Goal: Information Seeking & Learning: Learn about a topic

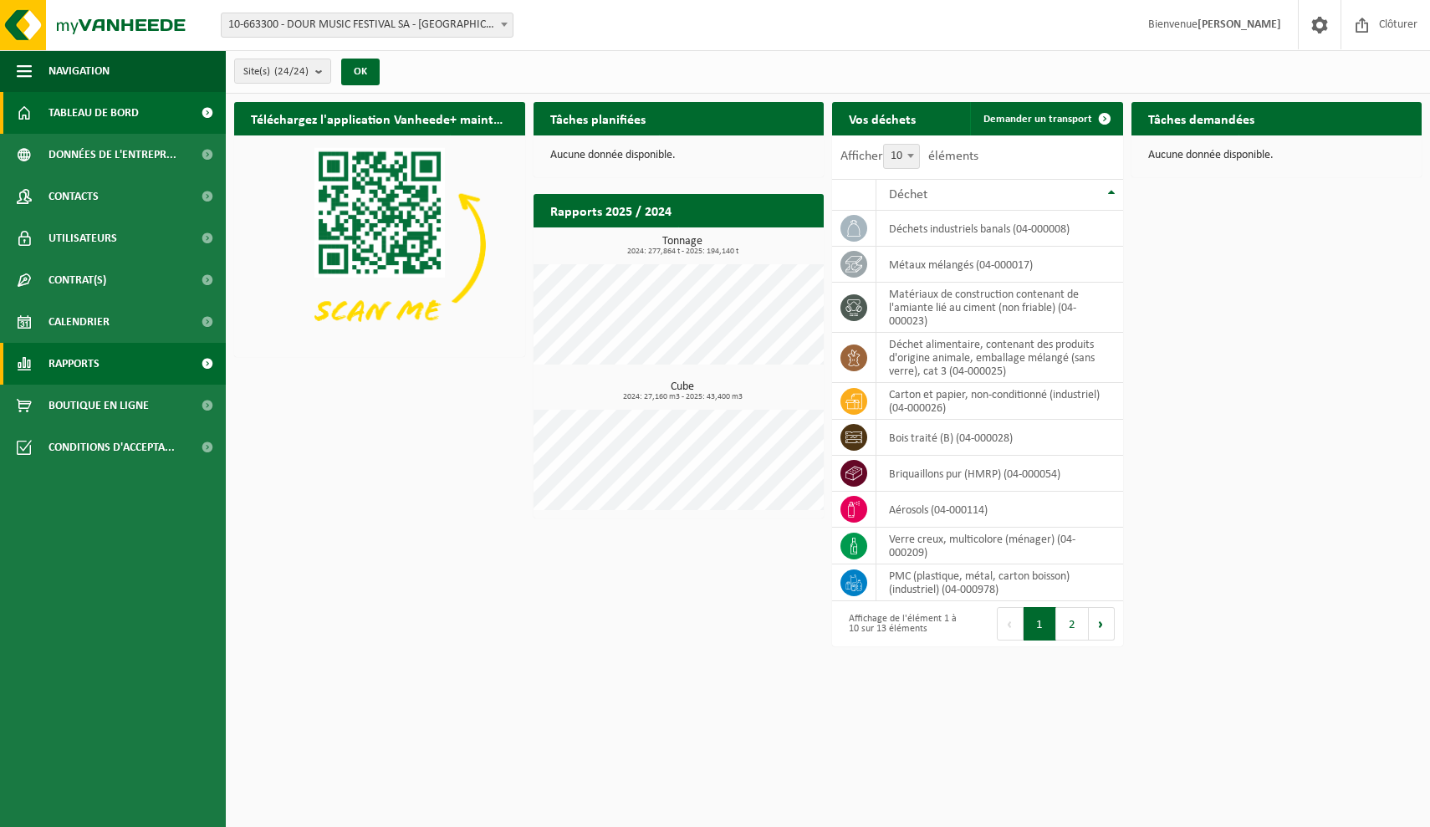
click at [114, 359] on link "Rapports" at bounding box center [113, 364] width 226 height 42
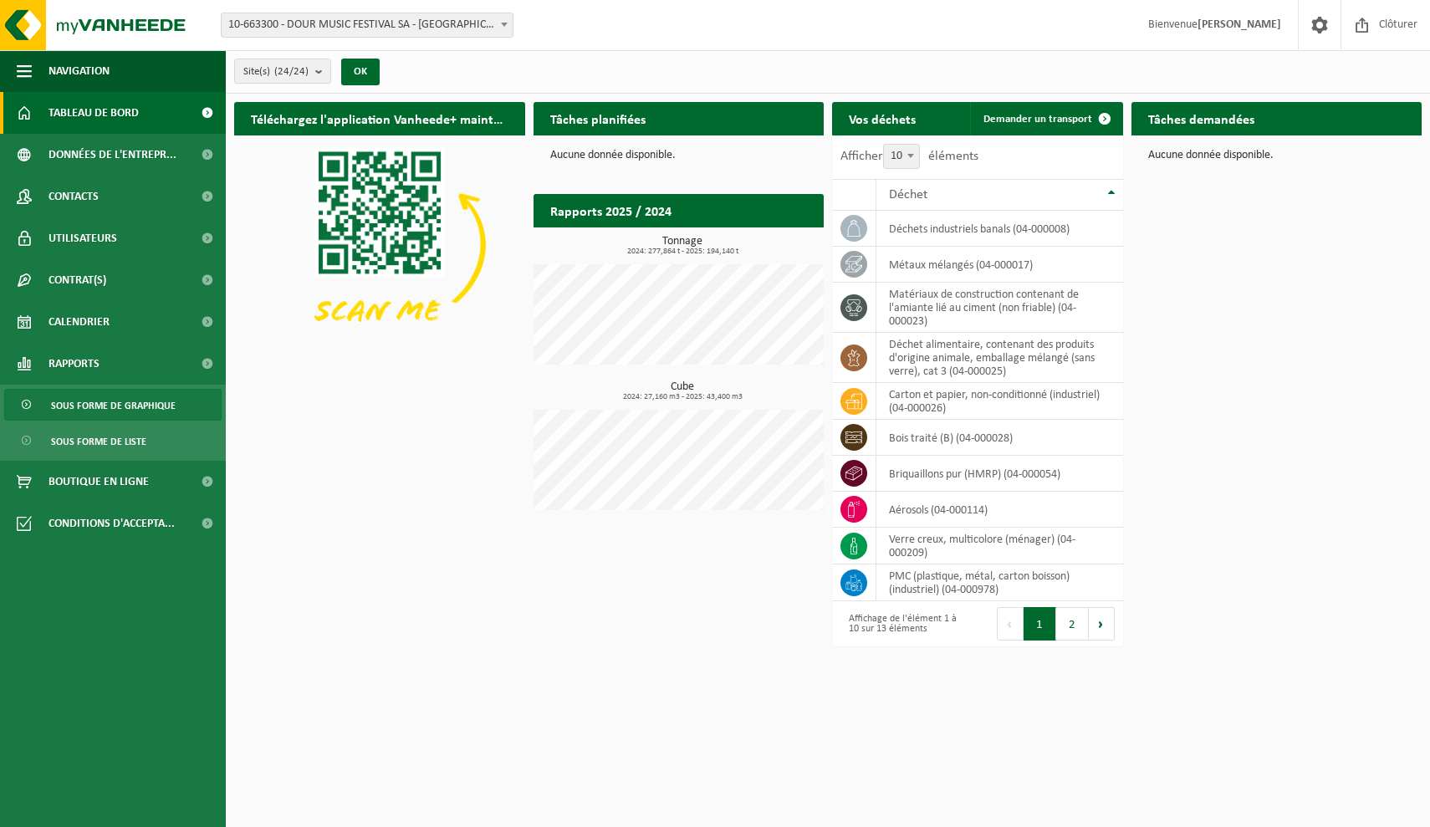
click at [117, 401] on span "Sous forme de graphique" at bounding box center [113, 406] width 125 height 32
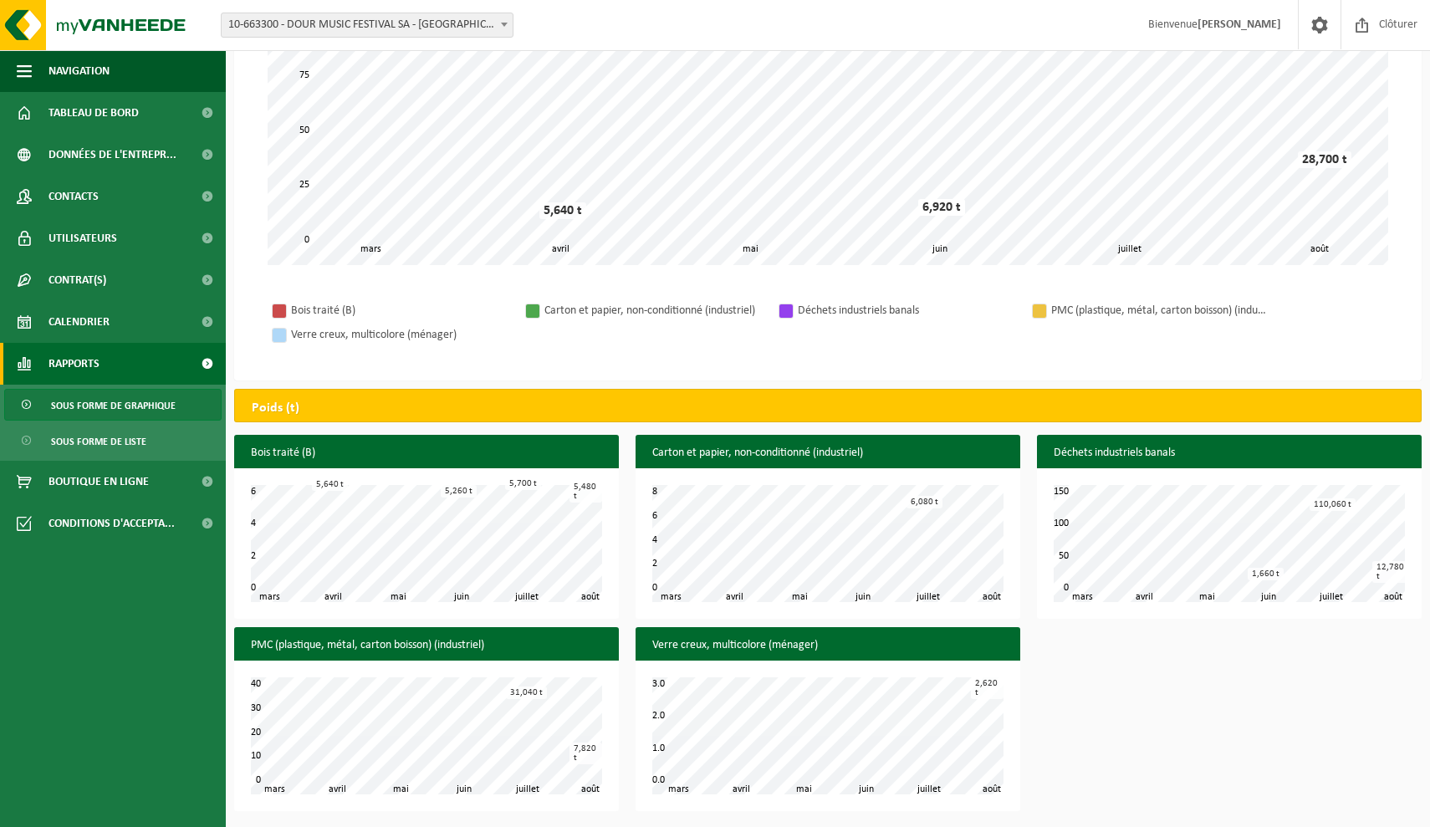
scroll to position [326, 0]
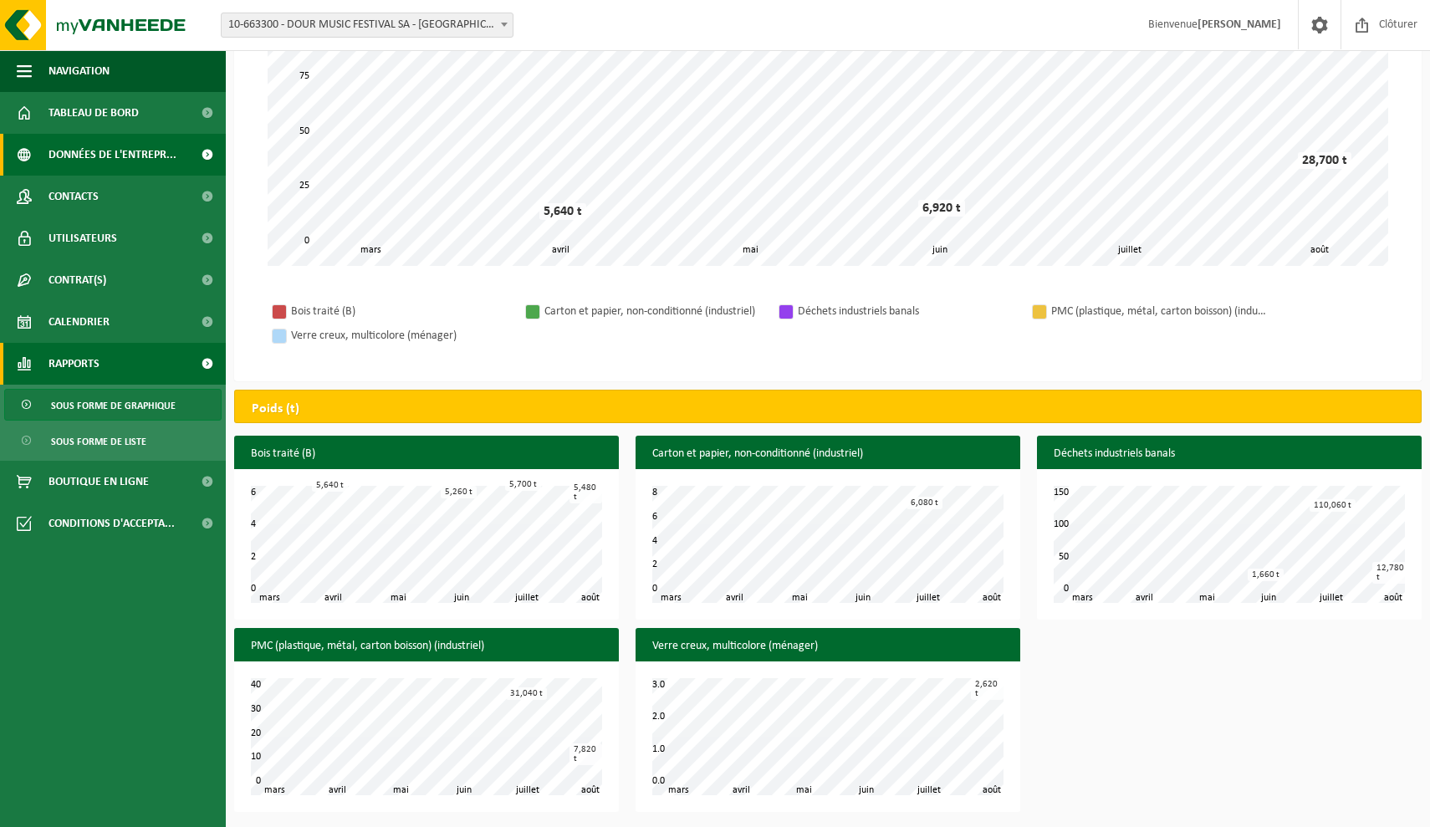
click at [153, 154] on span "Données de l'entrepr..." at bounding box center [113, 155] width 128 height 42
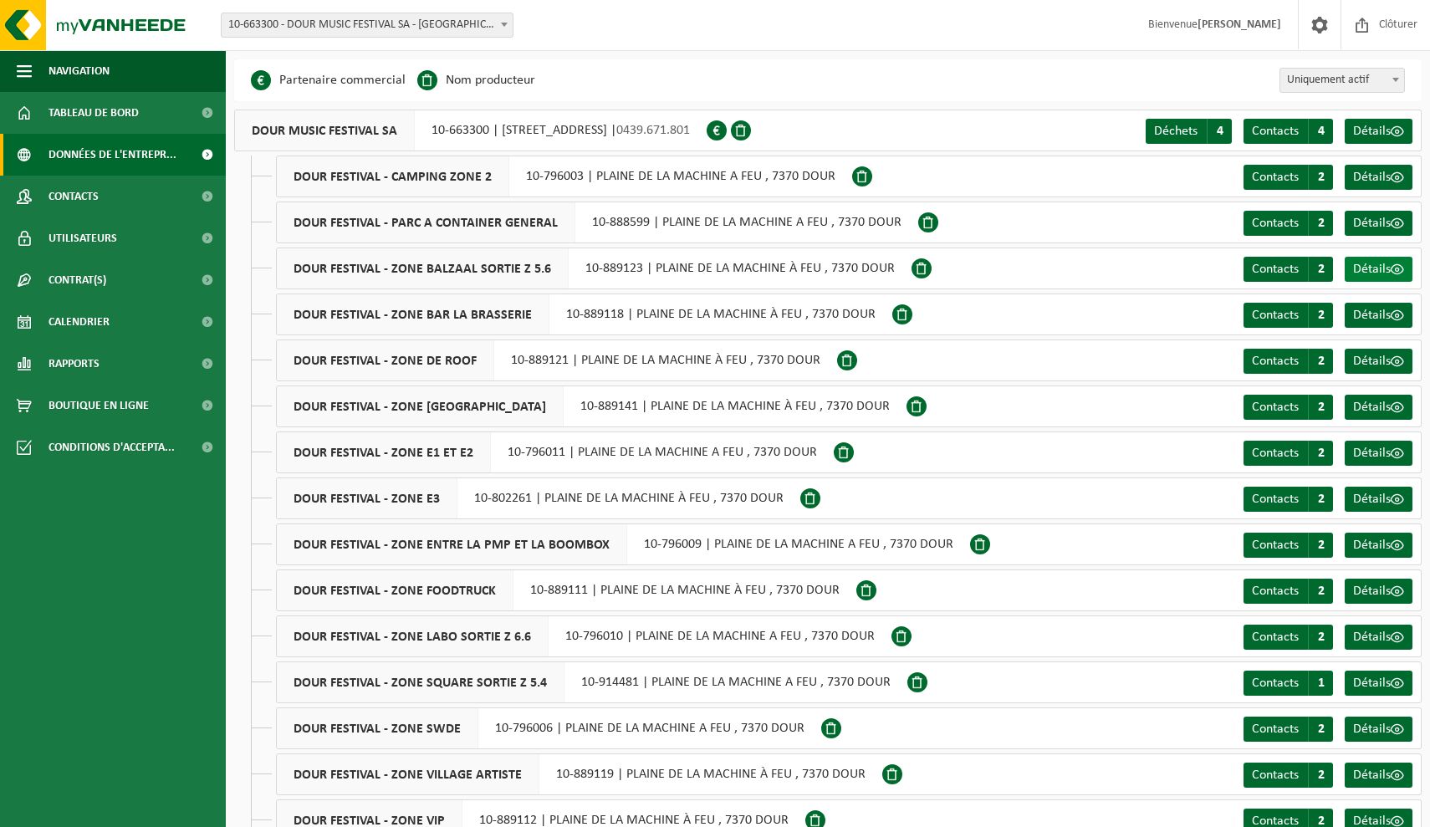
click at [1380, 268] on span "Détails" at bounding box center [1372, 269] width 38 height 13
click at [197, 242] on span at bounding box center [207, 238] width 38 height 42
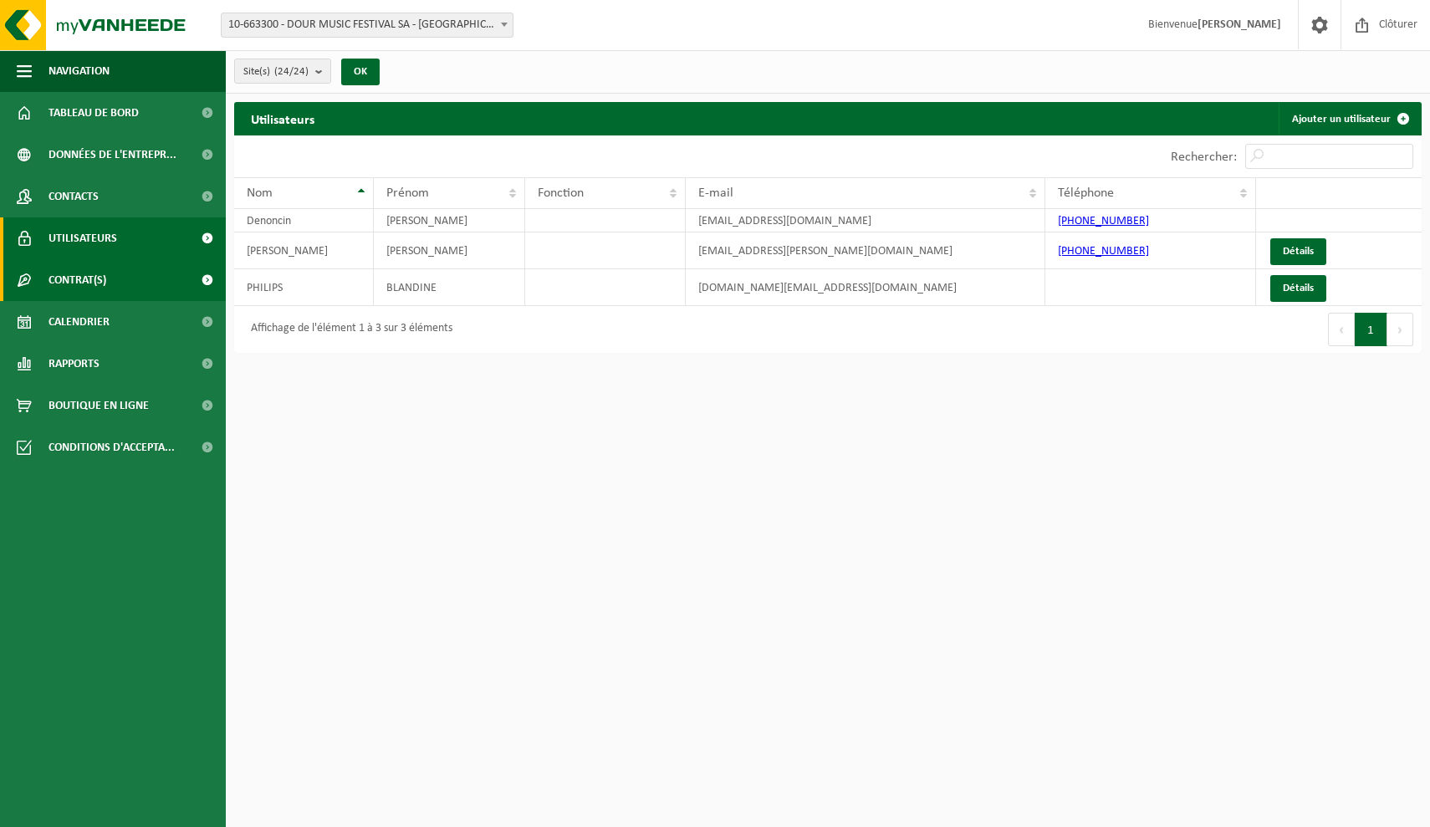
click at [191, 278] on span at bounding box center [207, 280] width 38 height 42
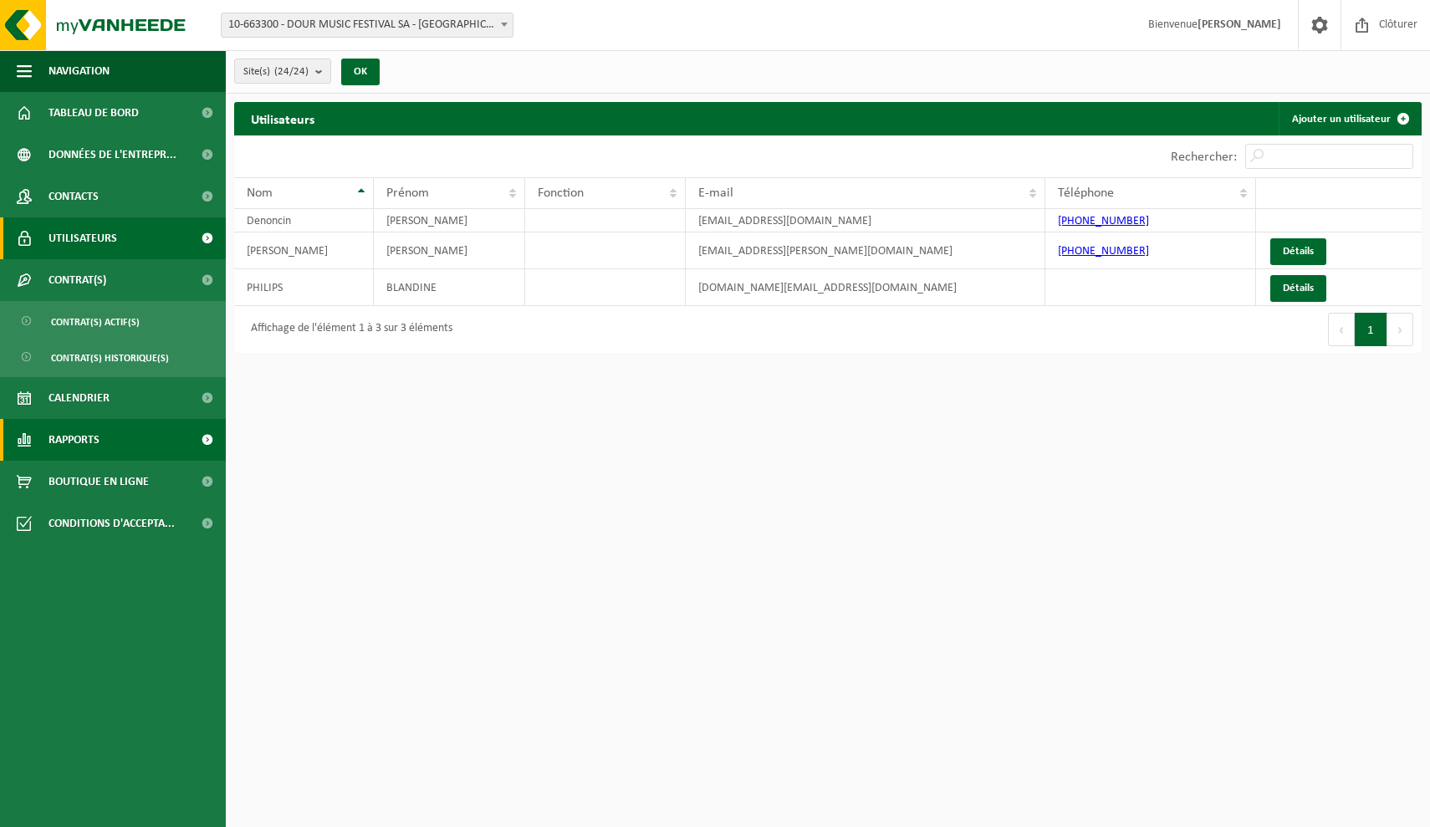
click at [171, 437] on link "Rapports" at bounding box center [113, 440] width 226 height 42
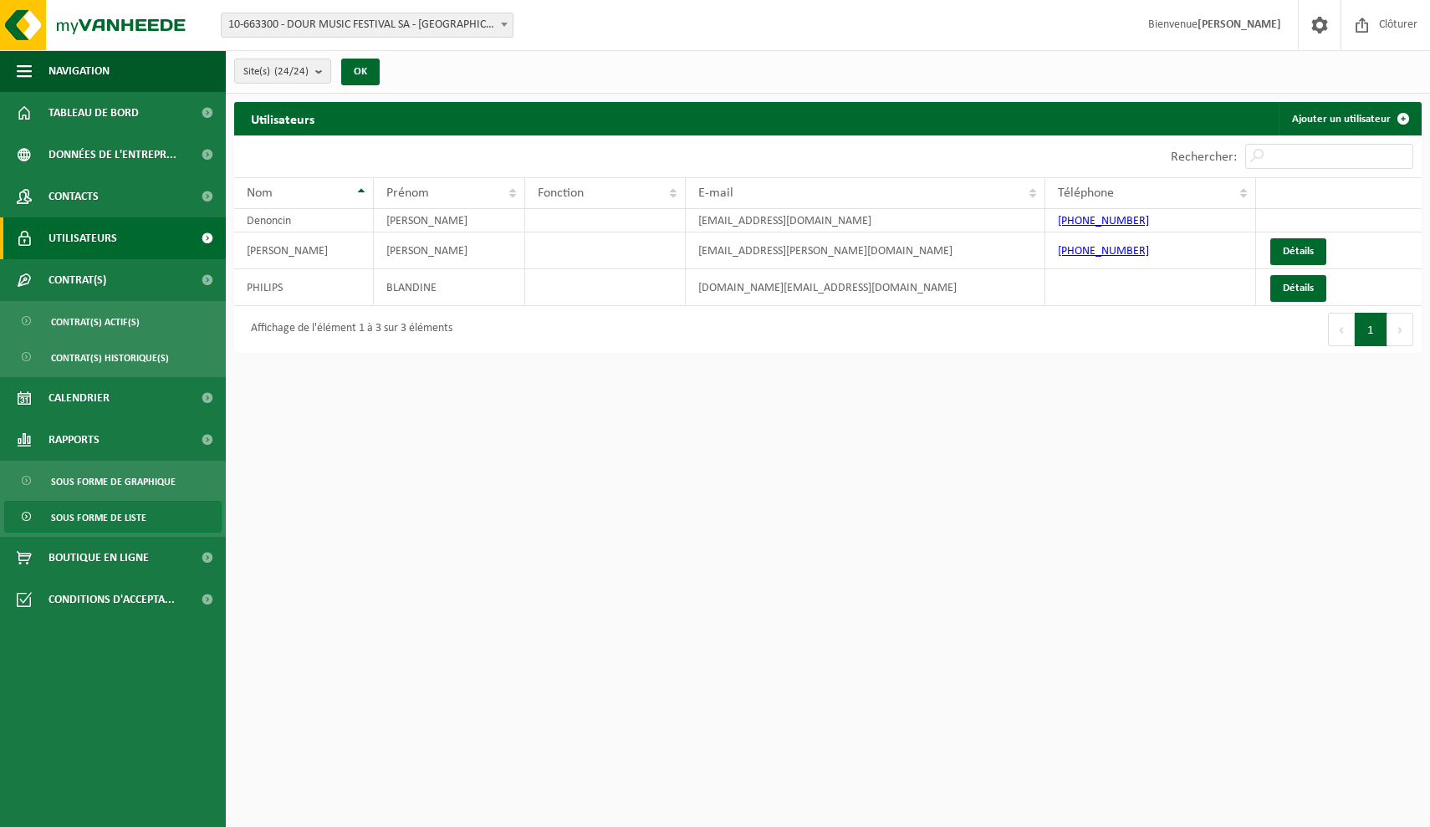
click at [133, 517] on span "Sous forme de liste" at bounding box center [98, 518] width 95 height 32
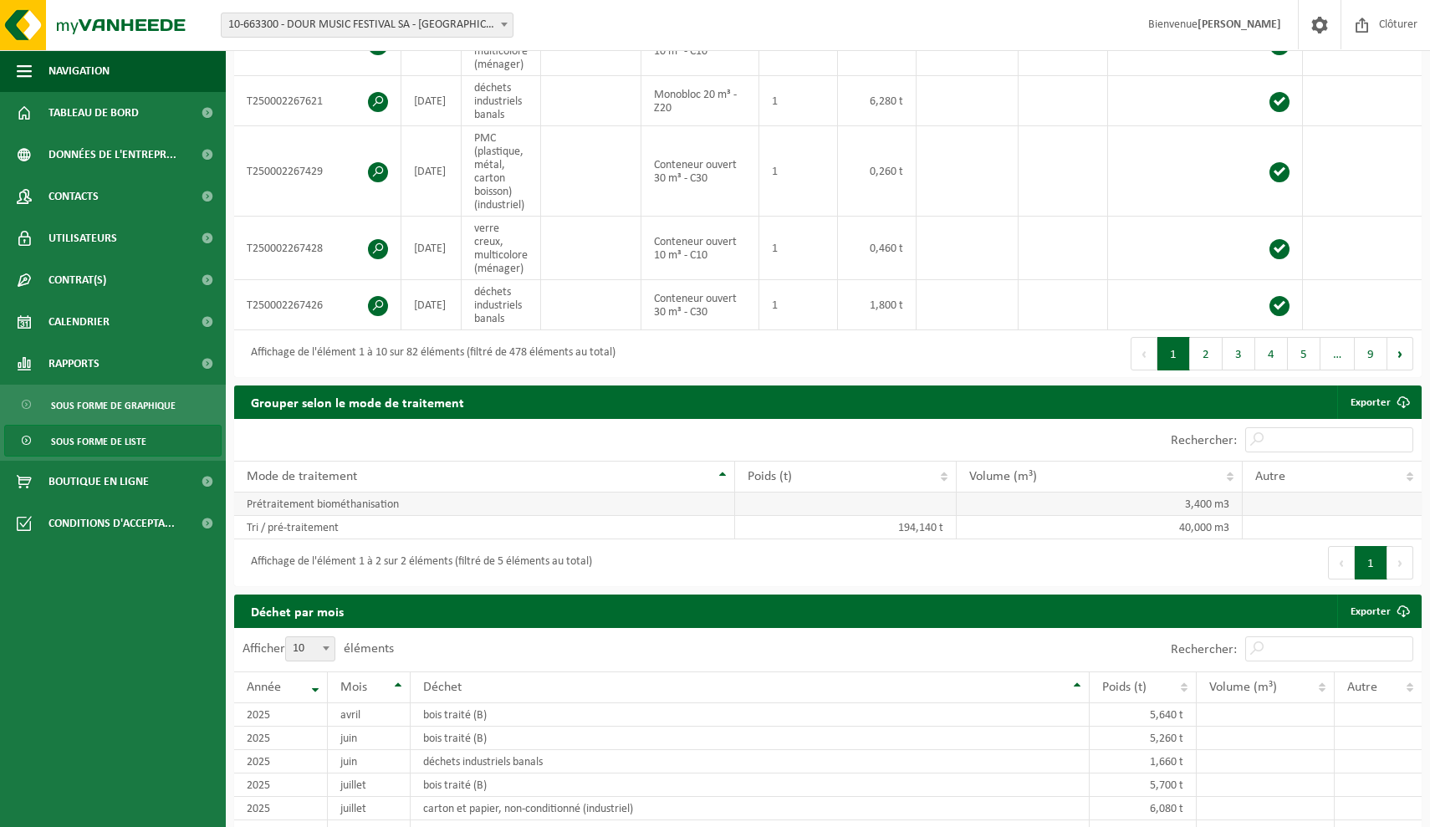
scroll to position [729, 0]
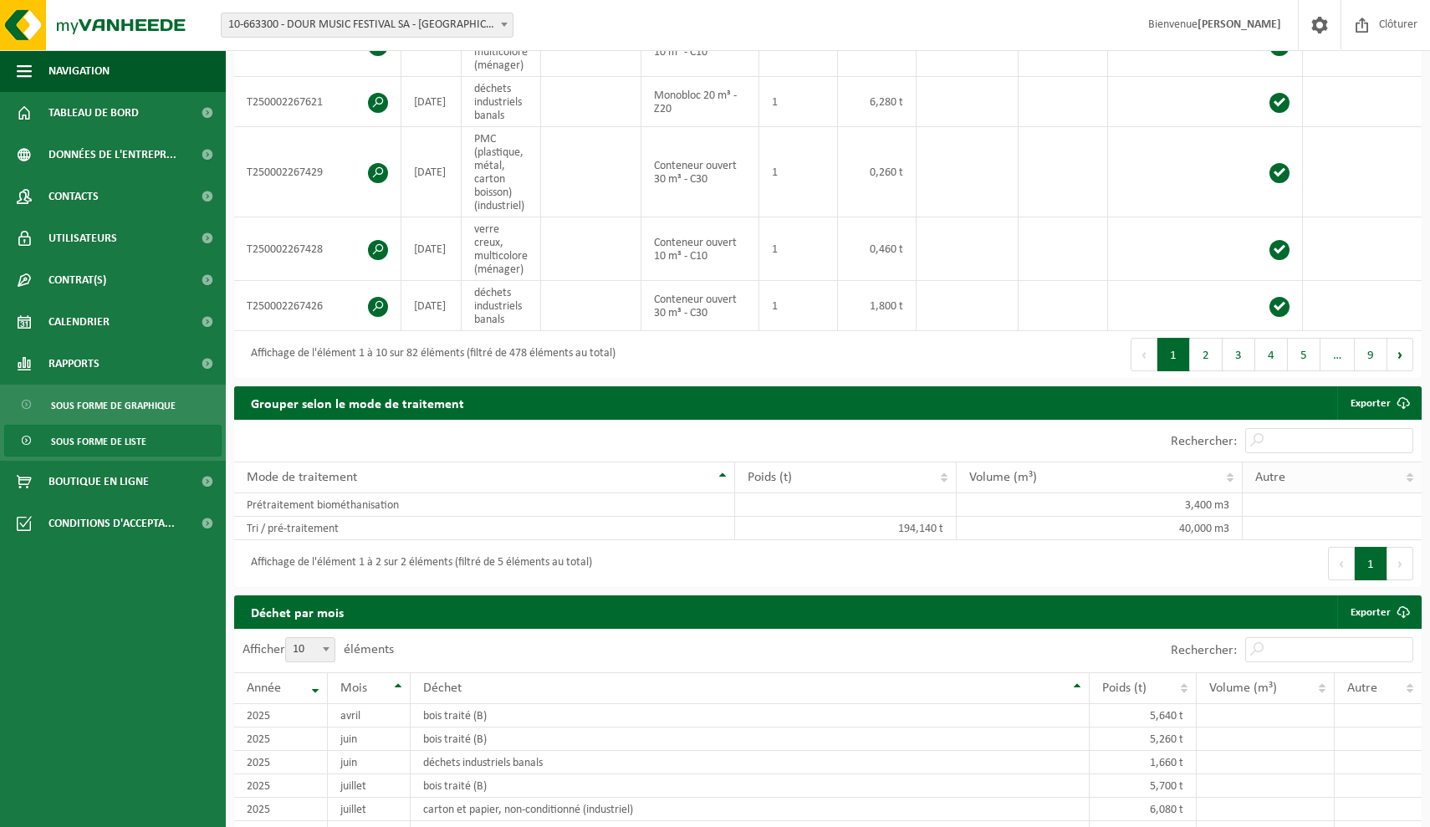
click at [1410, 468] on th "Autre" at bounding box center [1332, 478] width 179 height 32
click at [1236, 465] on th "Volume (m³)" at bounding box center [1100, 478] width 287 height 32
click at [947, 467] on th "Poids (t)" at bounding box center [845, 478] width 221 height 32
click at [709, 496] on td "Prétraitement biométhanisation" at bounding box center [484, 504] width 501 height 23
click at [339, 519] on td "Tri / pré-traitement" at bounding box center [484, 528] width 501 height 23
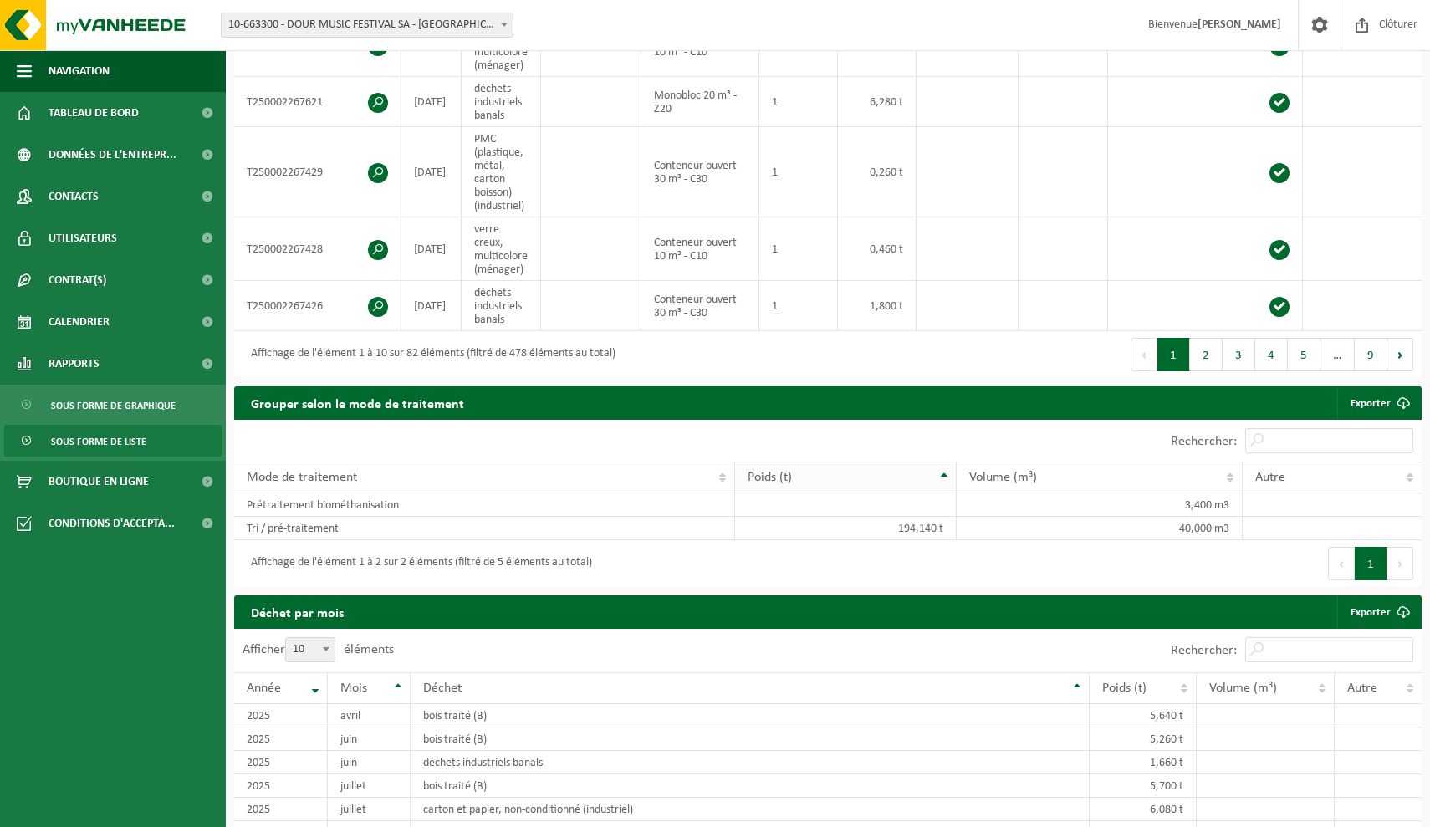
click at [946, 467] on th "Poids (t)" at bounding box center [845, 478] width 221 height 32
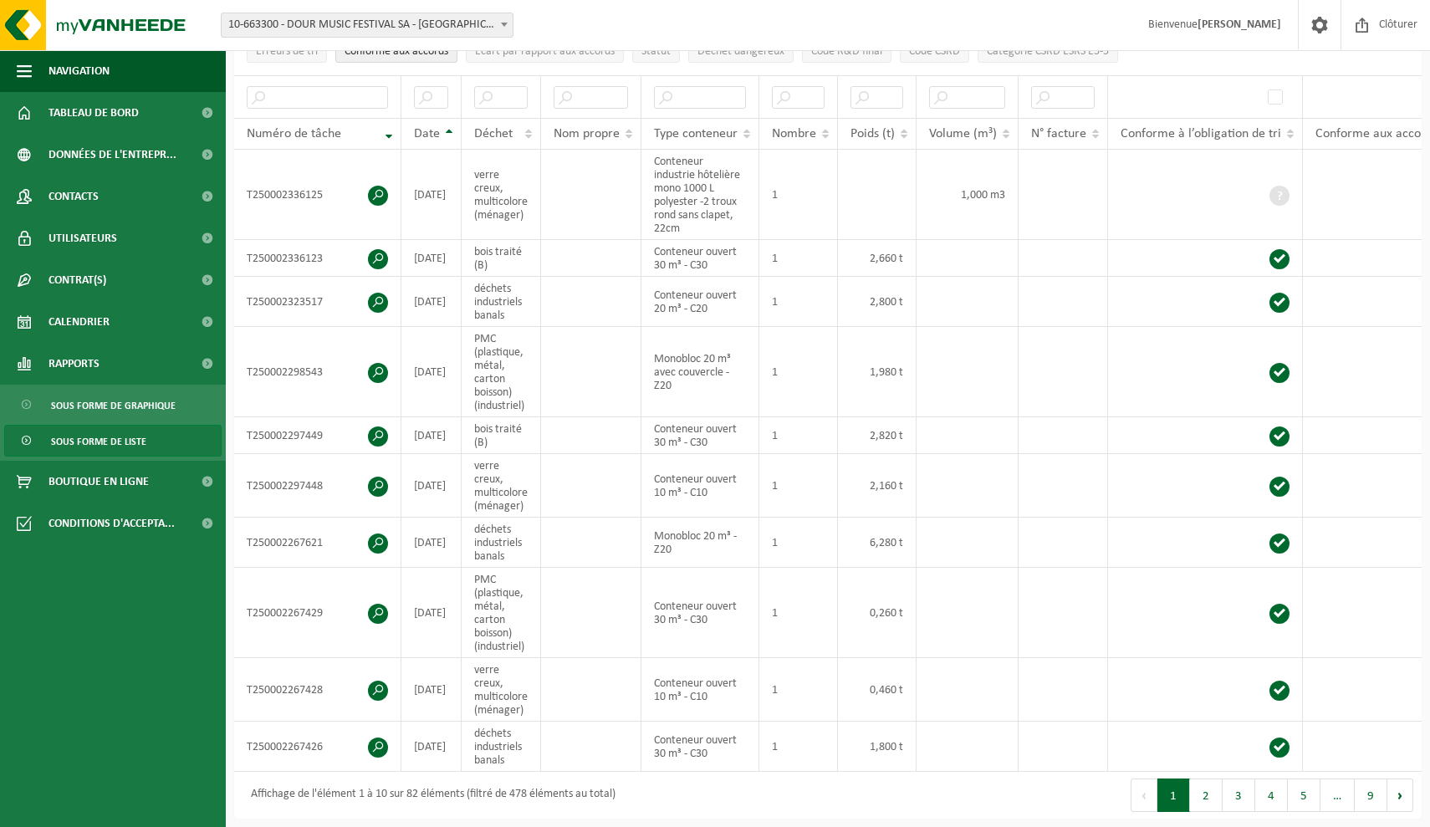
scroll to position [41, 0]
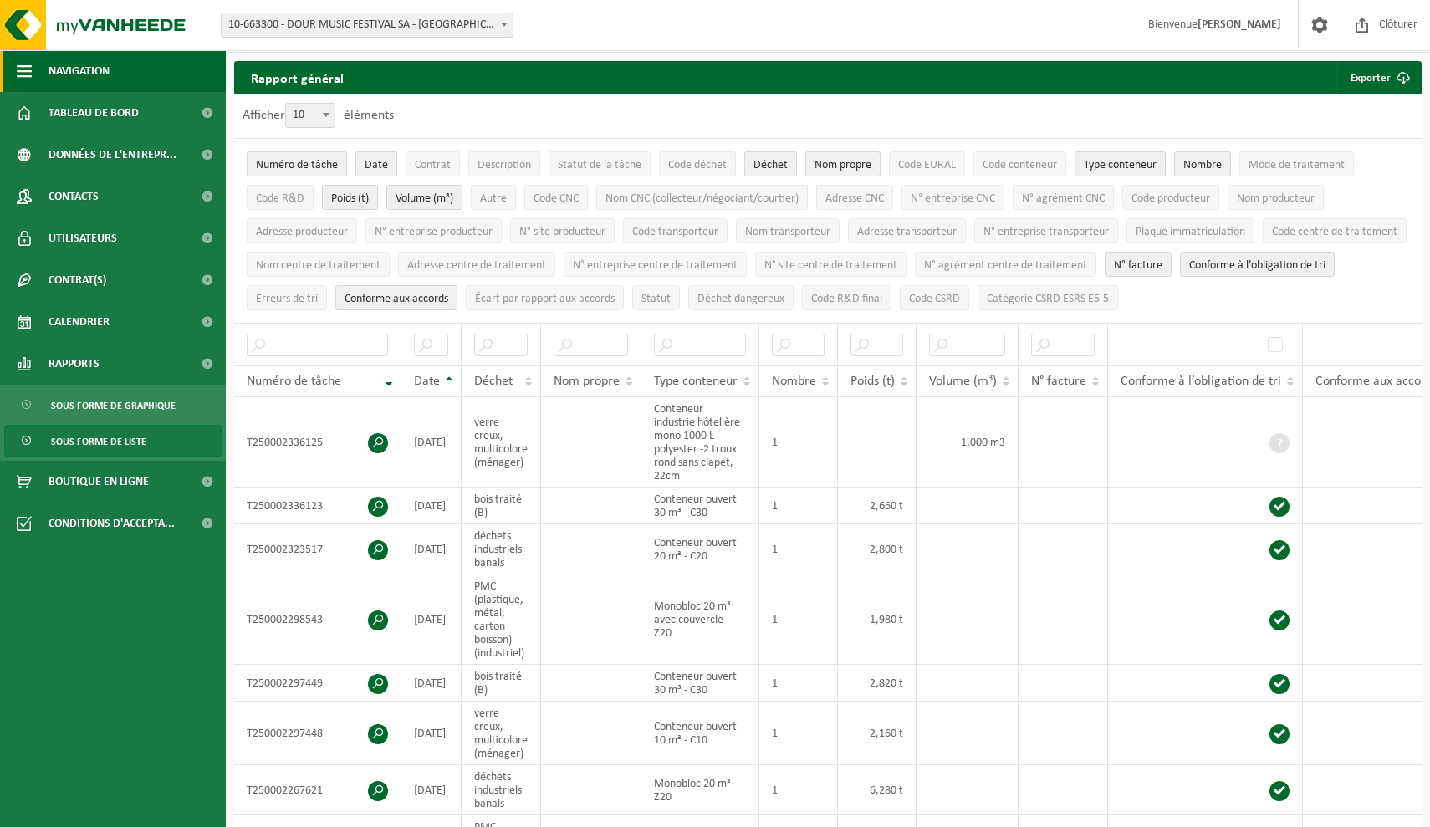
click at [28, 69] on span "button" at bounding box center [24, 71] width 15 height 42
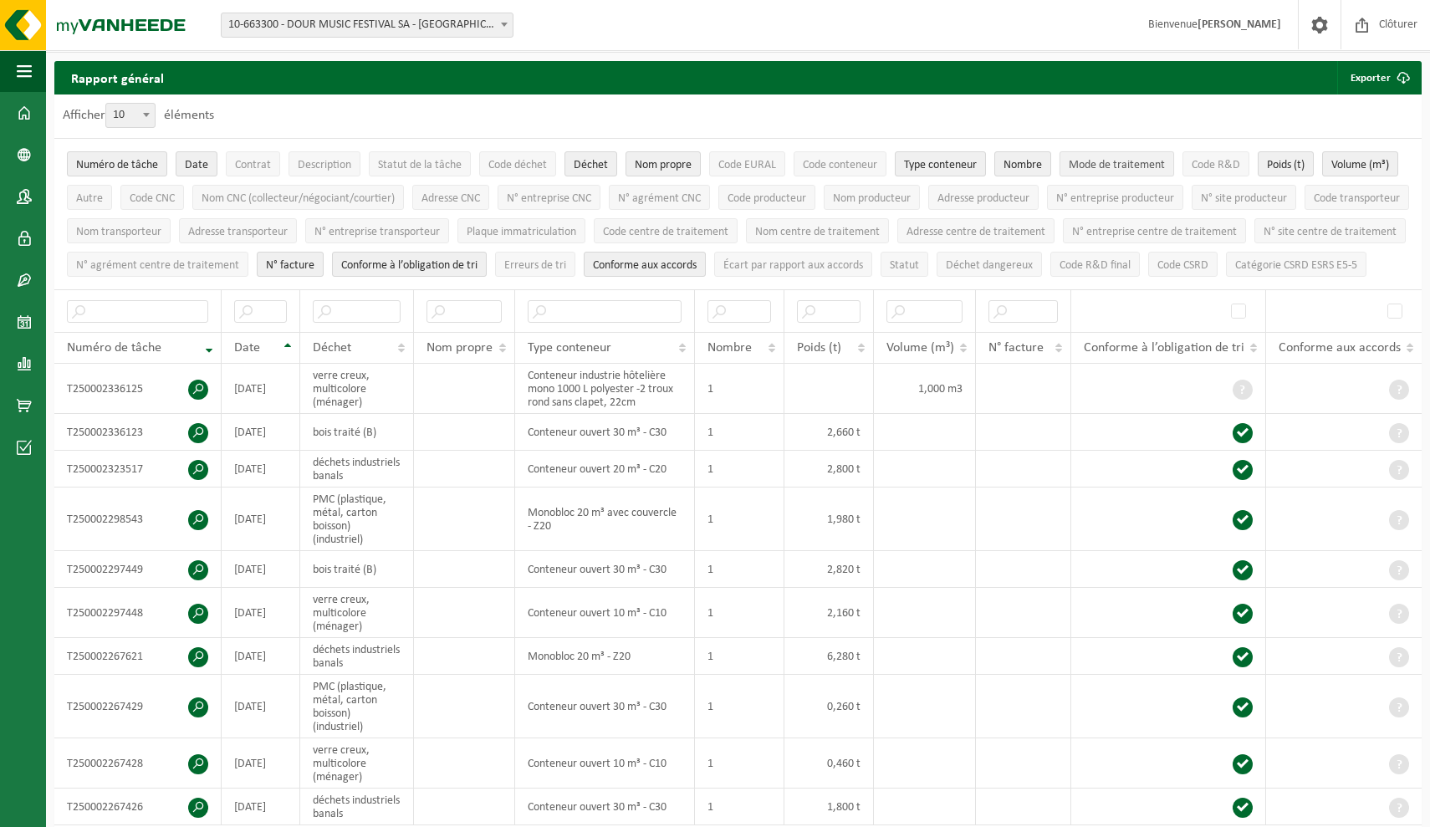
click at [1138, 163] on span "Mode de traitement" at bounding box center [1117, 165] width 96 height 13
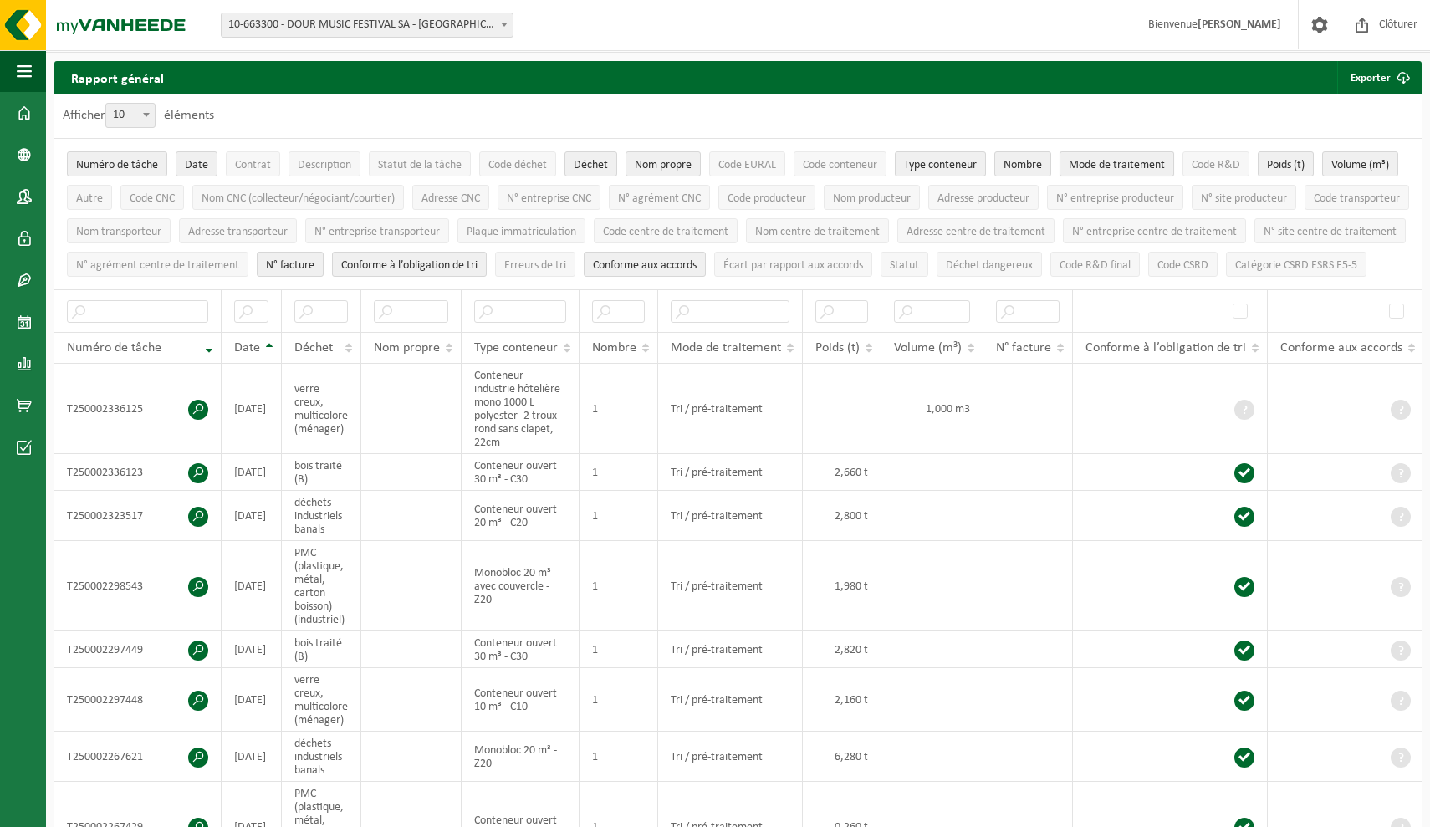
click at [1137, 161] on span "Mode de traitement" at bounding box center [1117, 165] width 96 height 13
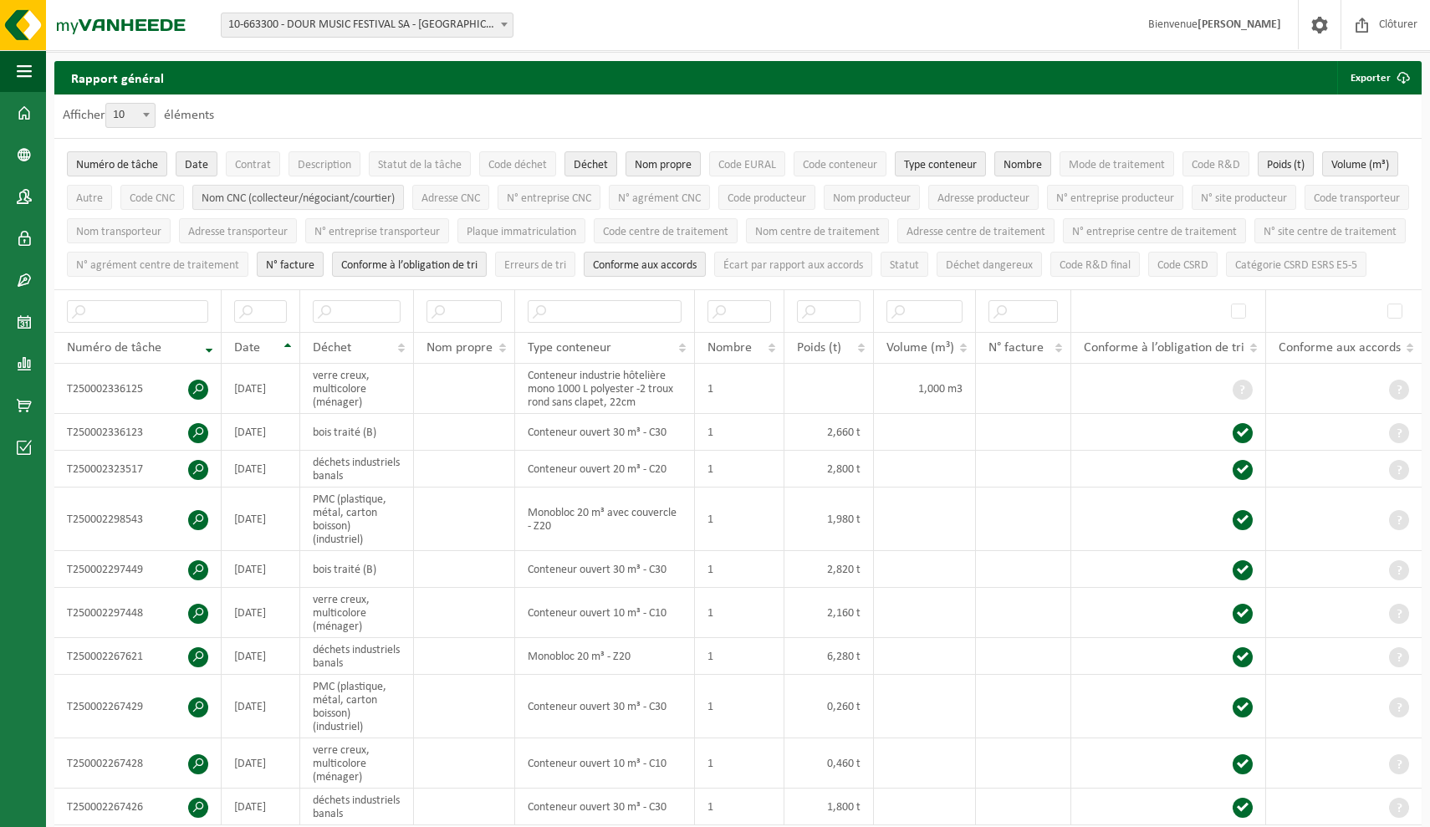
click at [395, 192] on span "Nom CNC (collecteur/négociant/courtier)" at bounding box center [298, 198] width 193 height 13
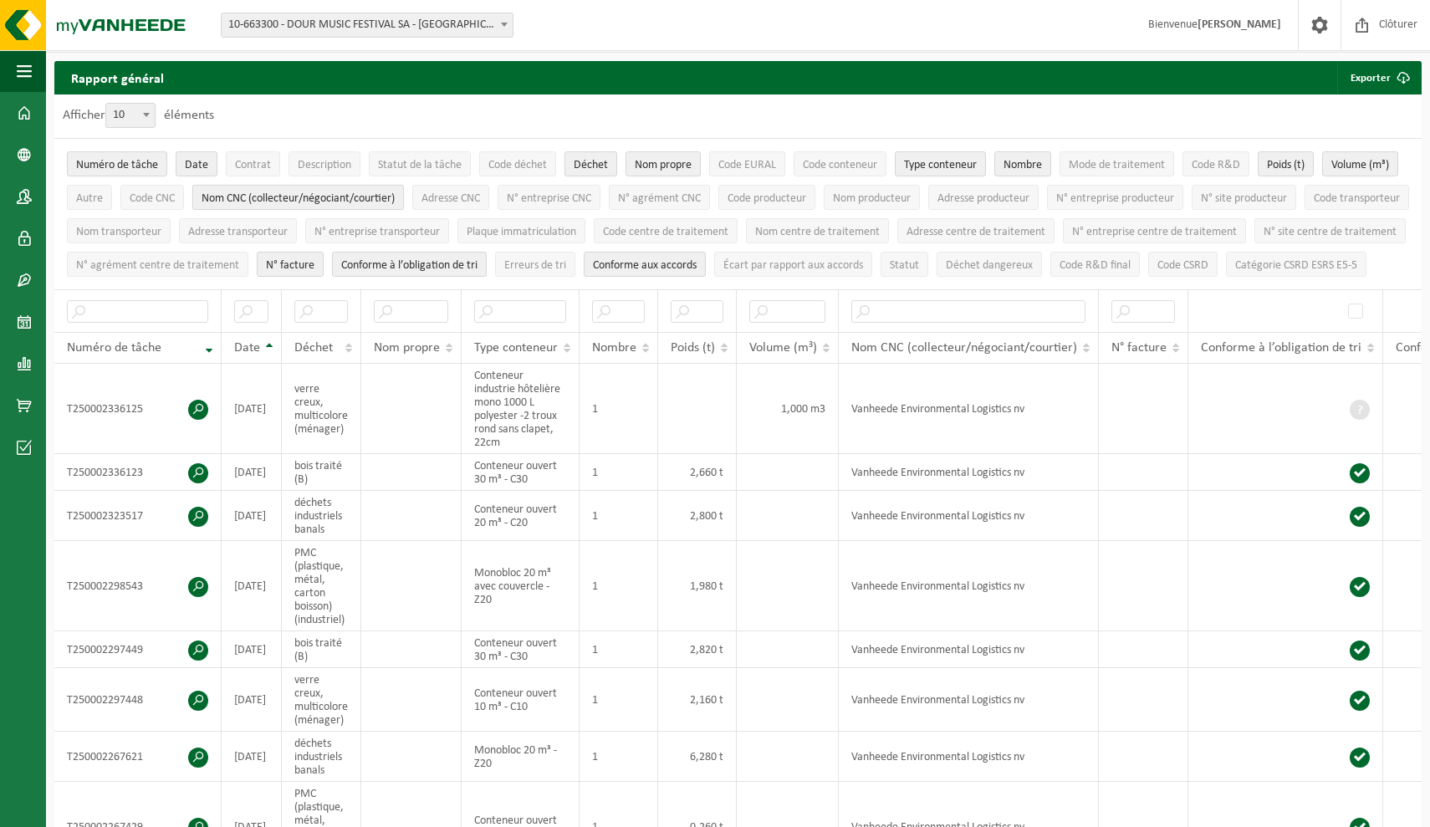
click at [395, 192] on span "Nom CNC (collecteur/négociant/courtier)" at bounding box center [298, 198] width 193 height 13
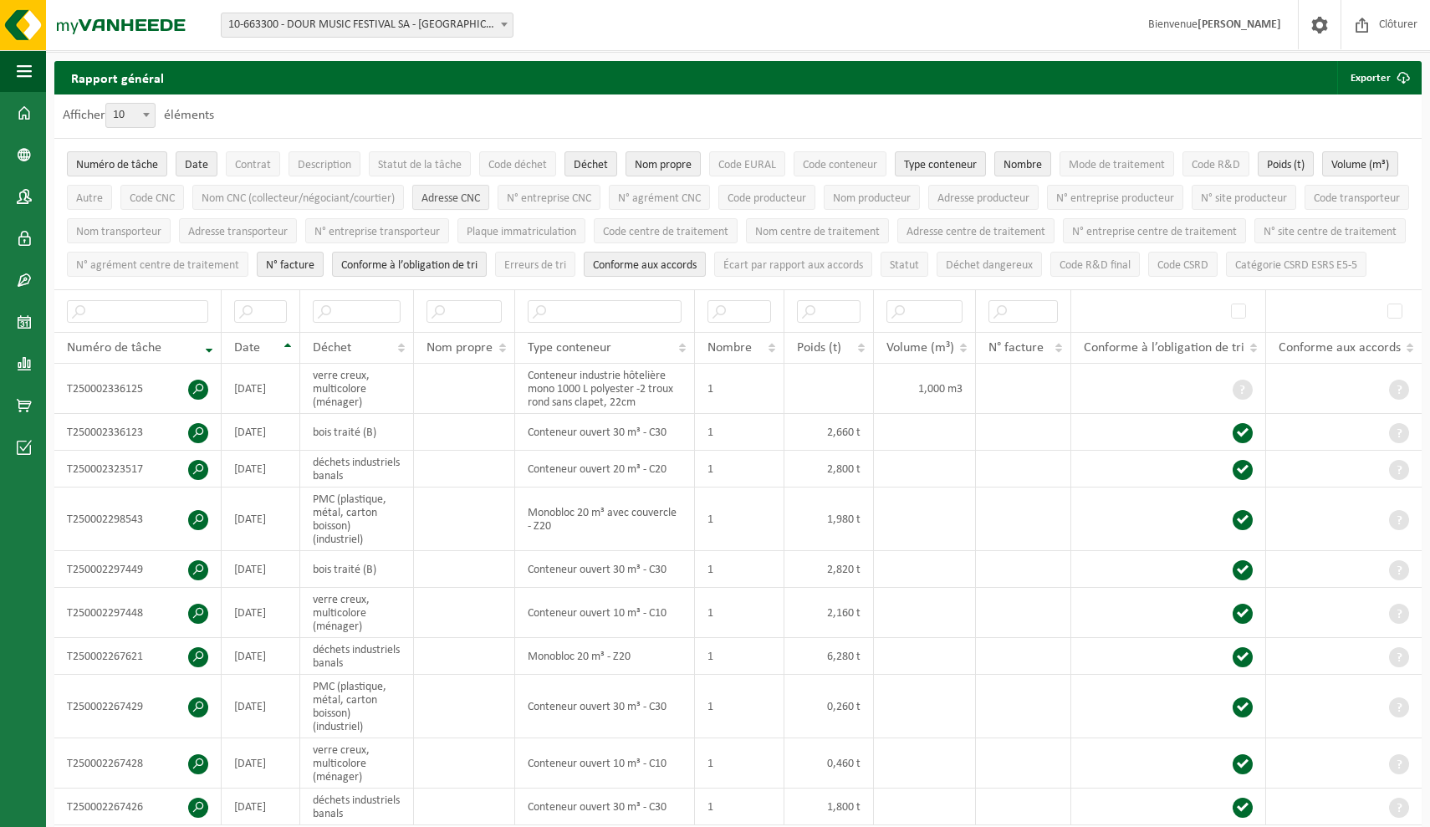
click at [480, 192] on span "Adresse CNC" at bounding box center [450, 198] width 59 height 13
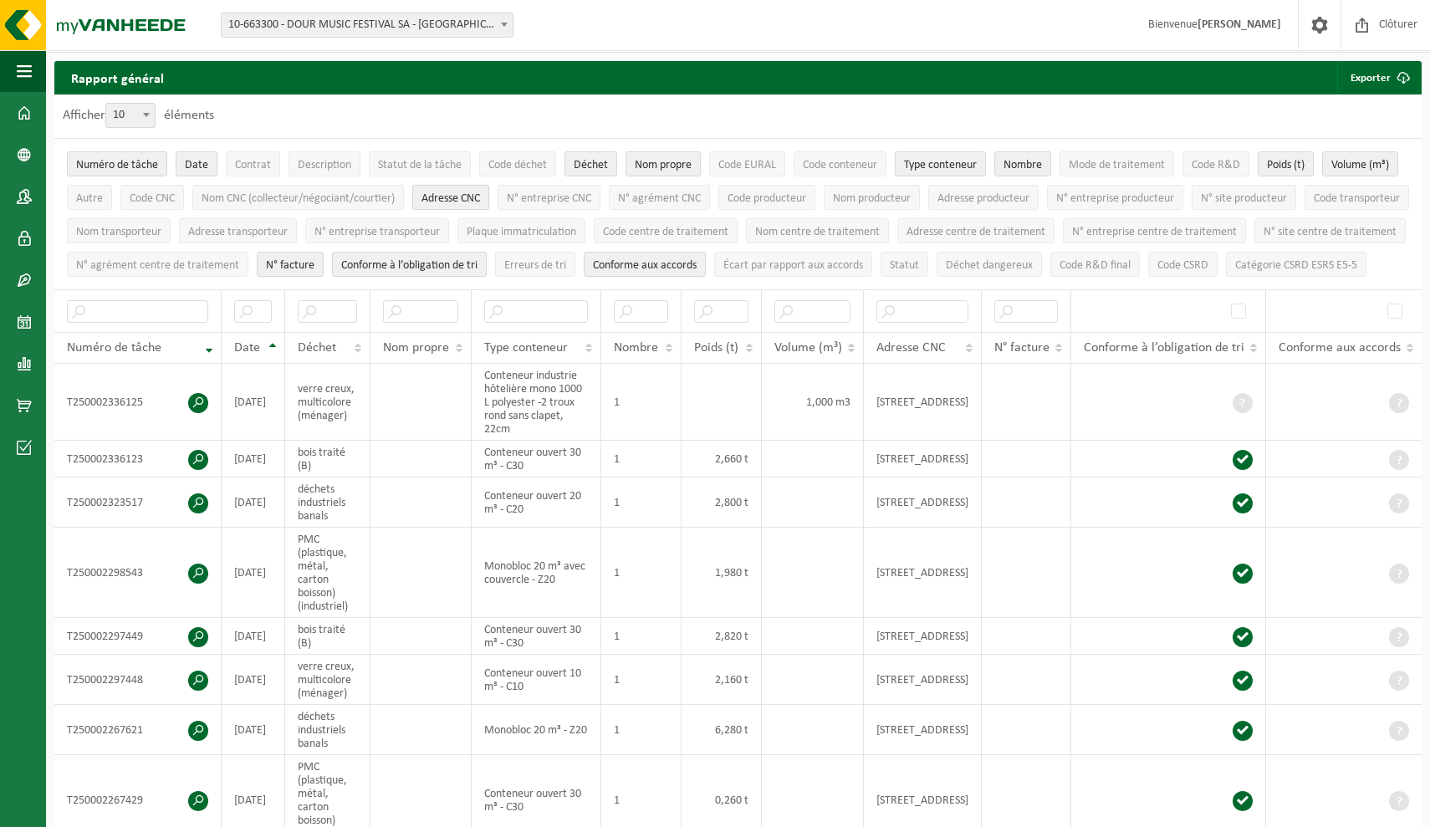
click at [480, 192] on span "Adresse CNC" at bounding box center [450, 198] width 59 height 13
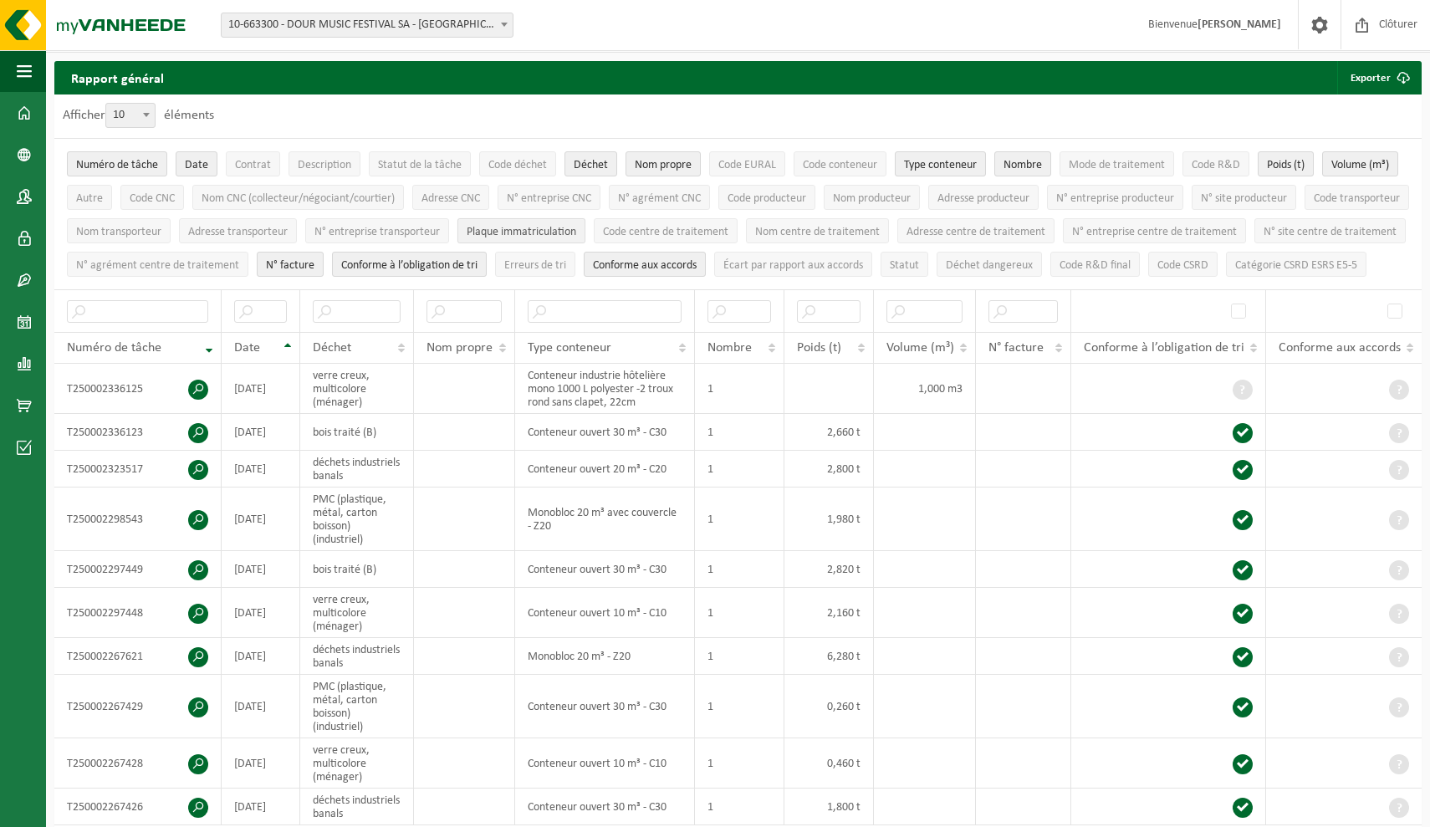
click at [576, 227] on span "Plaque immatriculation" at bounding box center [522, 232] width 110 height 13
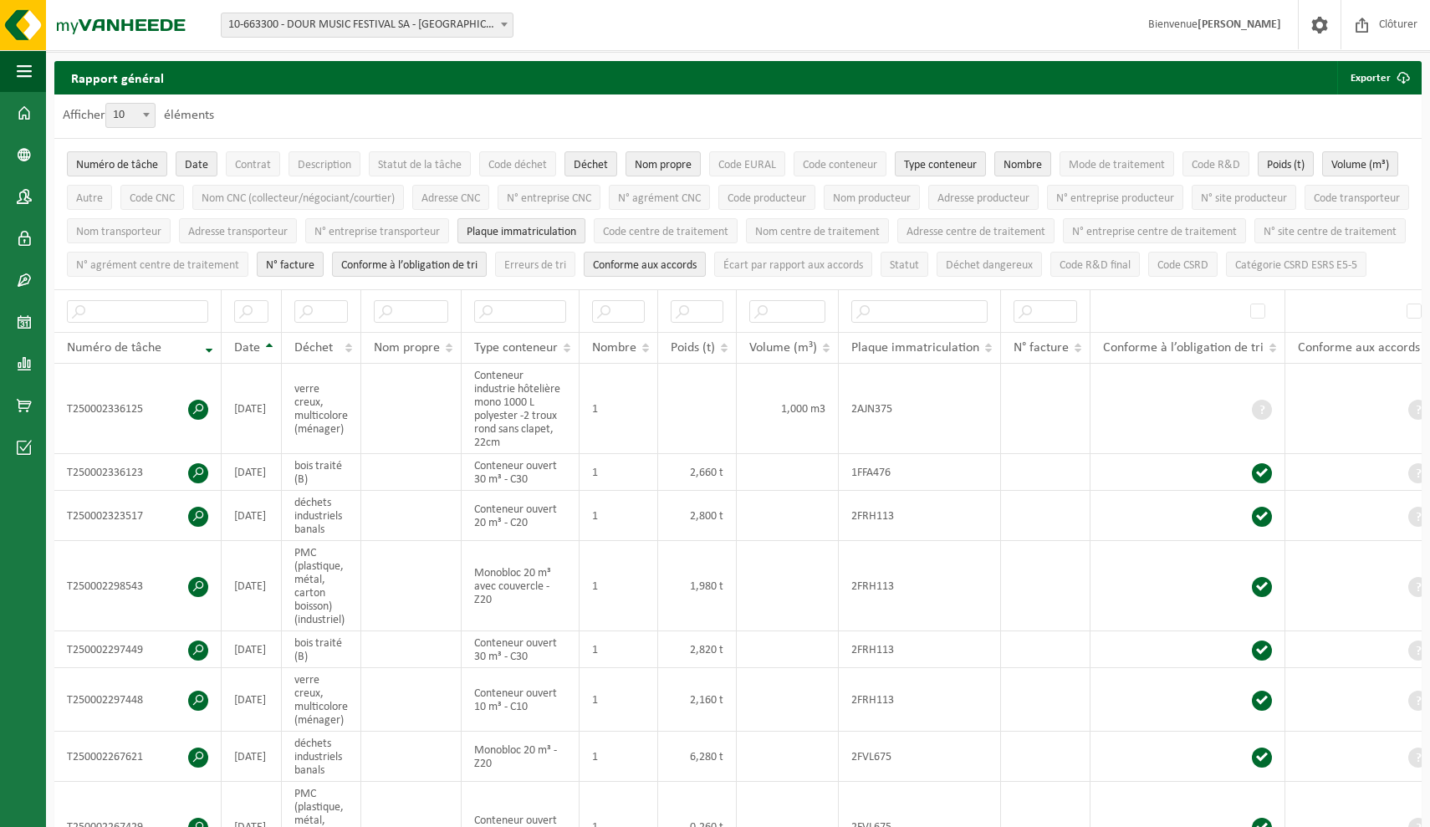
click at [576, 227] on span "Plaque immatriculation" at bounding box center [522, 232] width 110 height 13
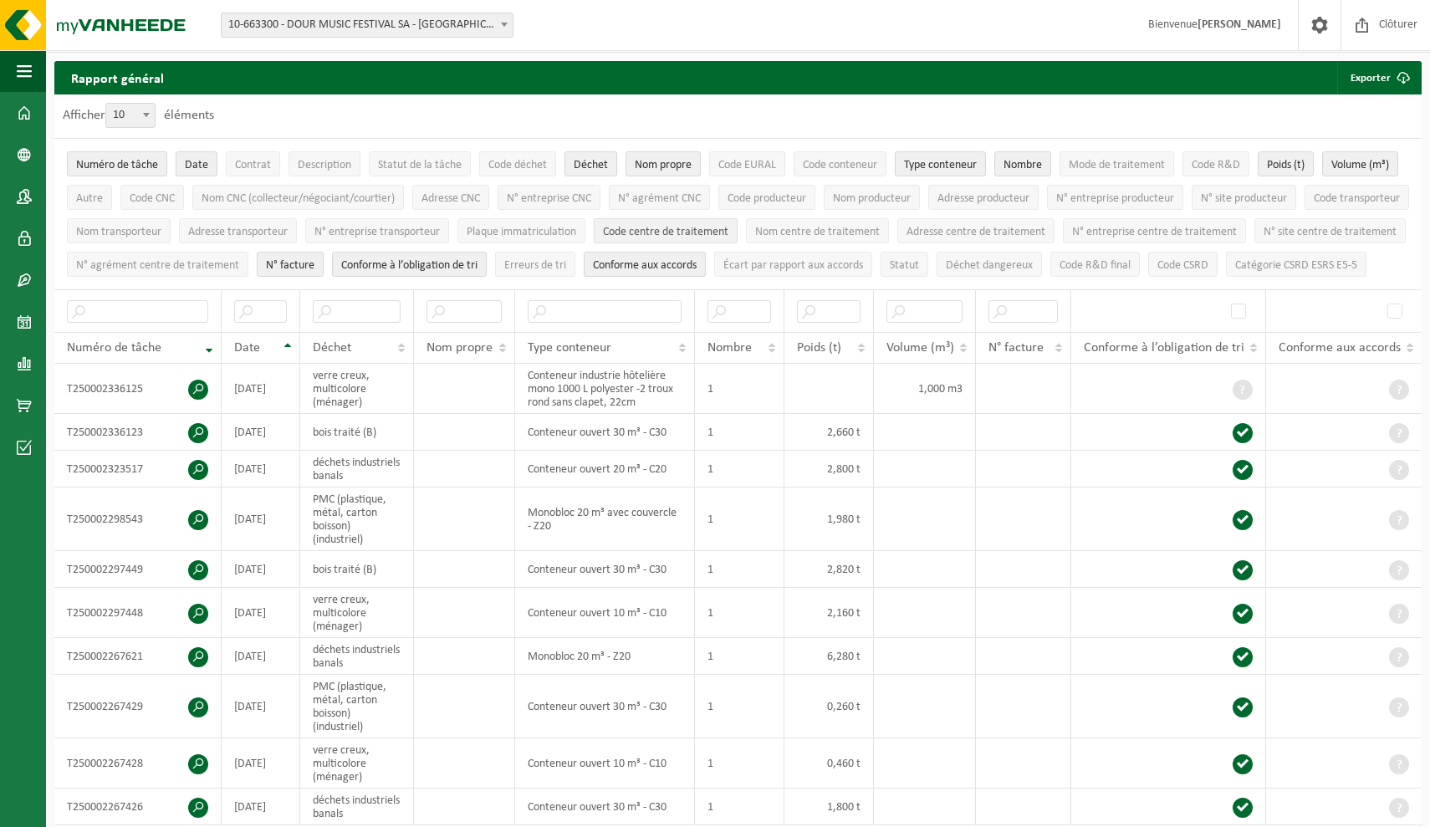
click at [728, 230] on span "Code centre de traitement" at bounding box center [665, 232] width 125 height 13
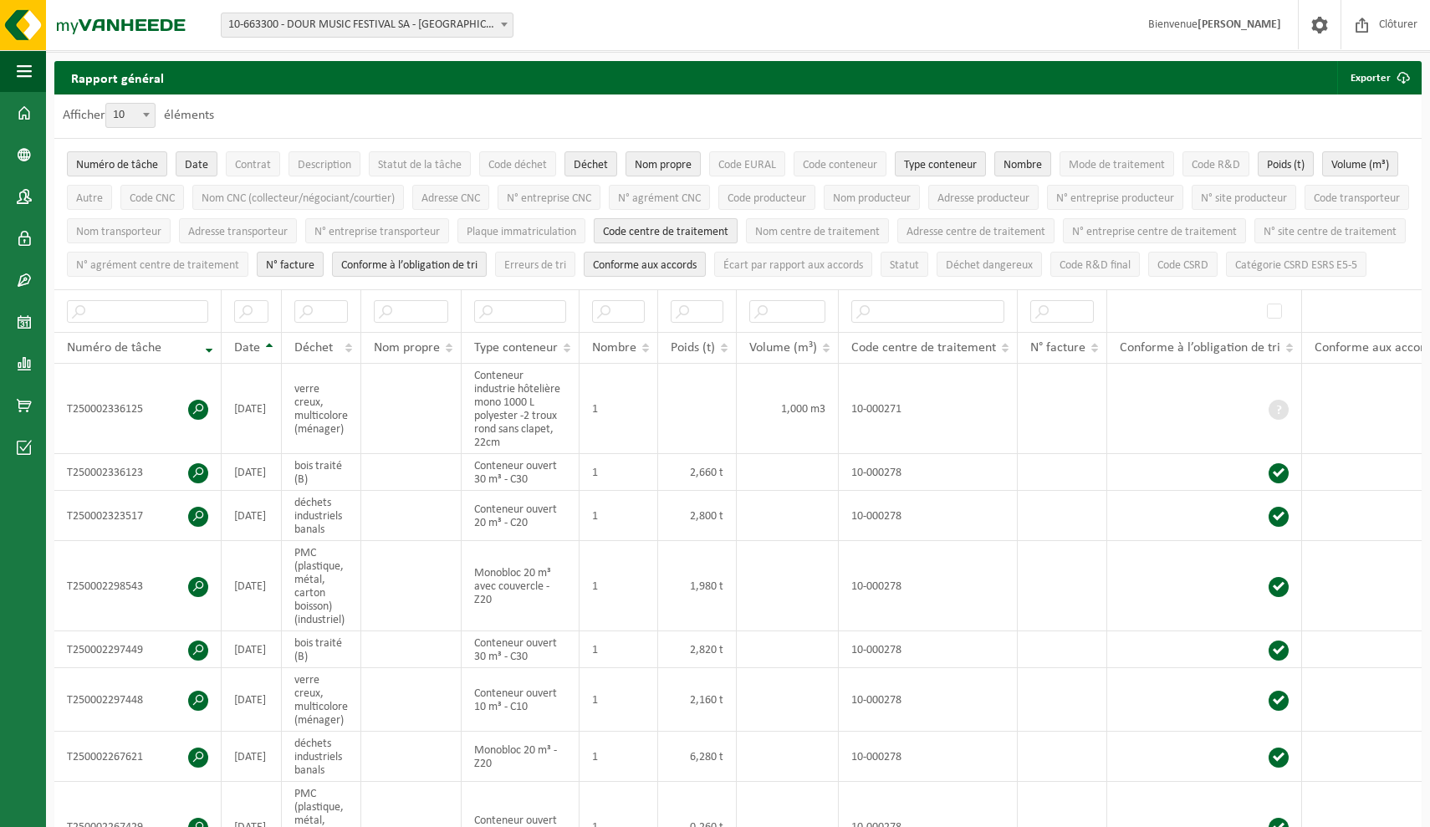
click at [728, 230] on span "Code centre de traitement" at bounding box center [665, 232] width 125 height 13
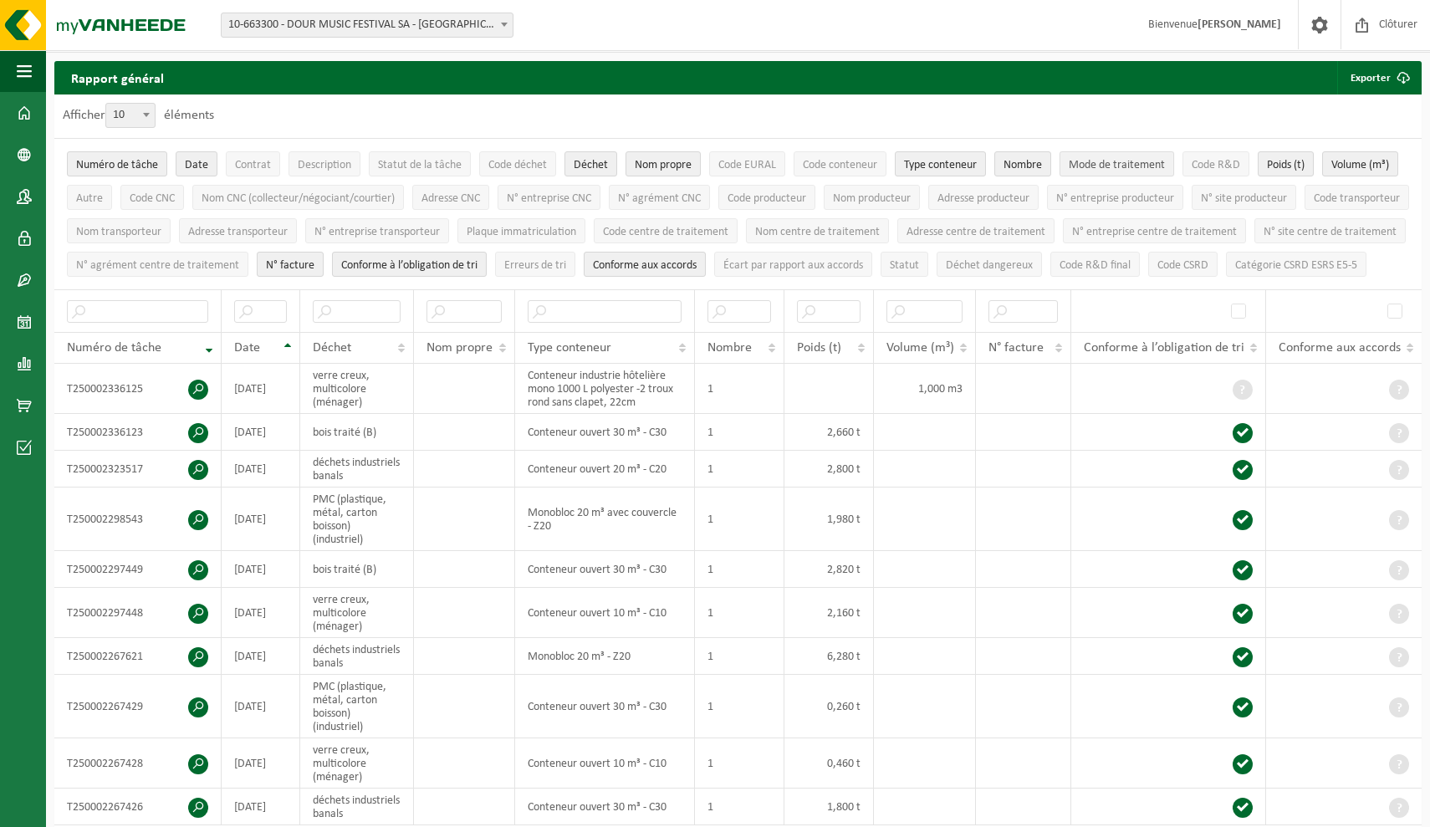
click at [1111, 163] on span "Mode de traitement" at bounding box center [1117, 165] width 96 height 13
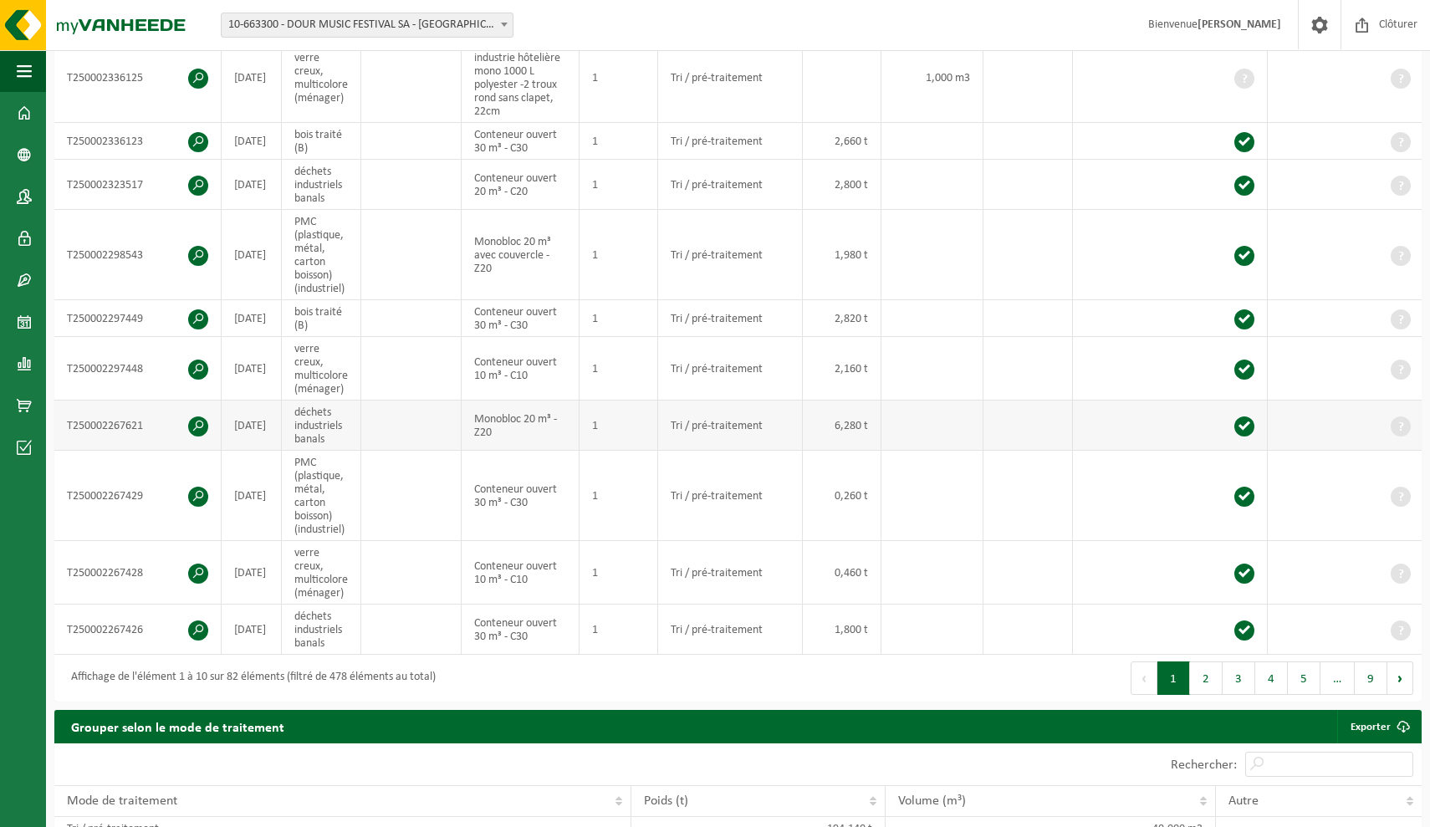
scroll to position [374, 0]
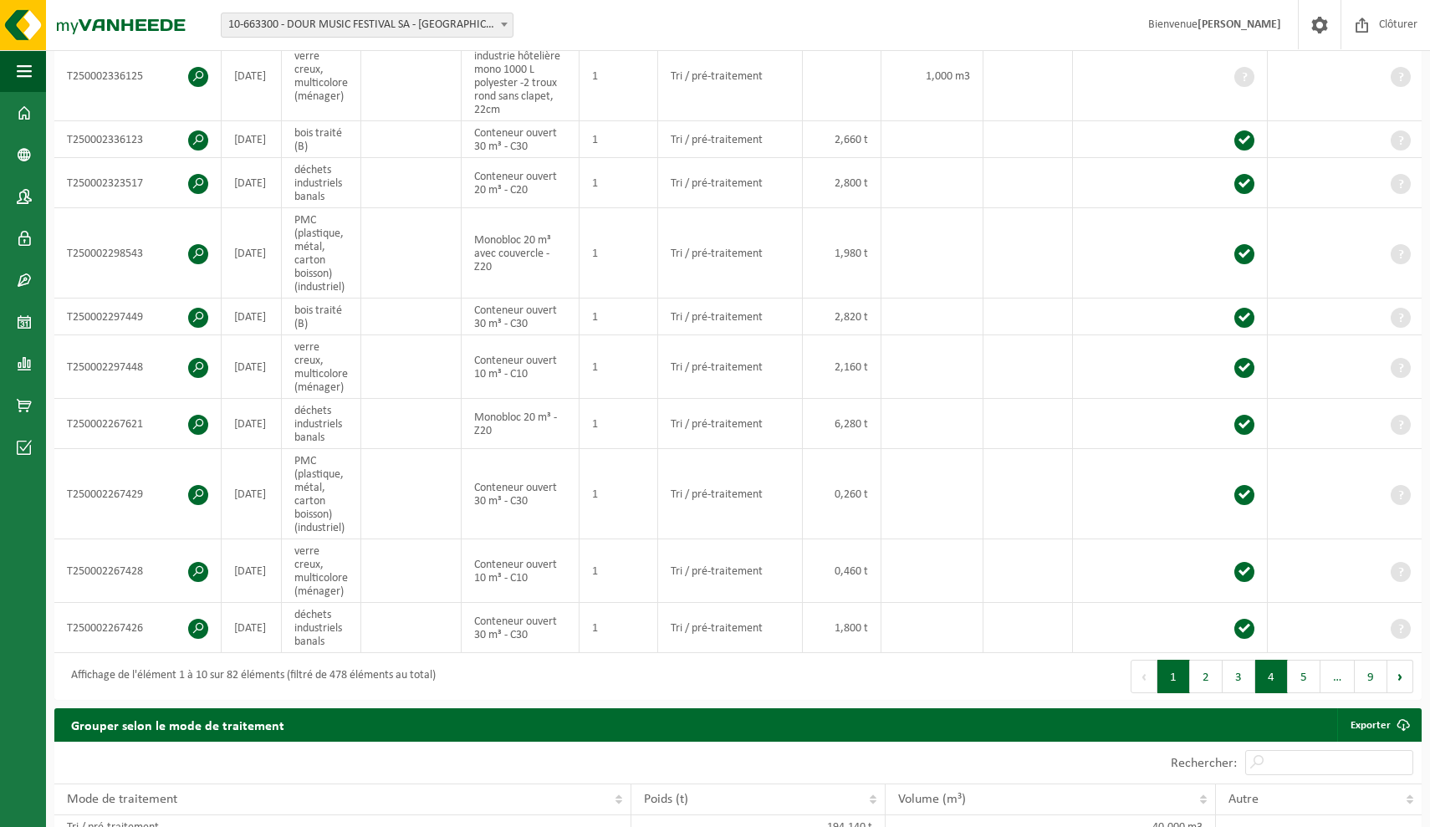
click at [1268, 693] on button "4" at bounding box center [1271, 676] width 33 height 33
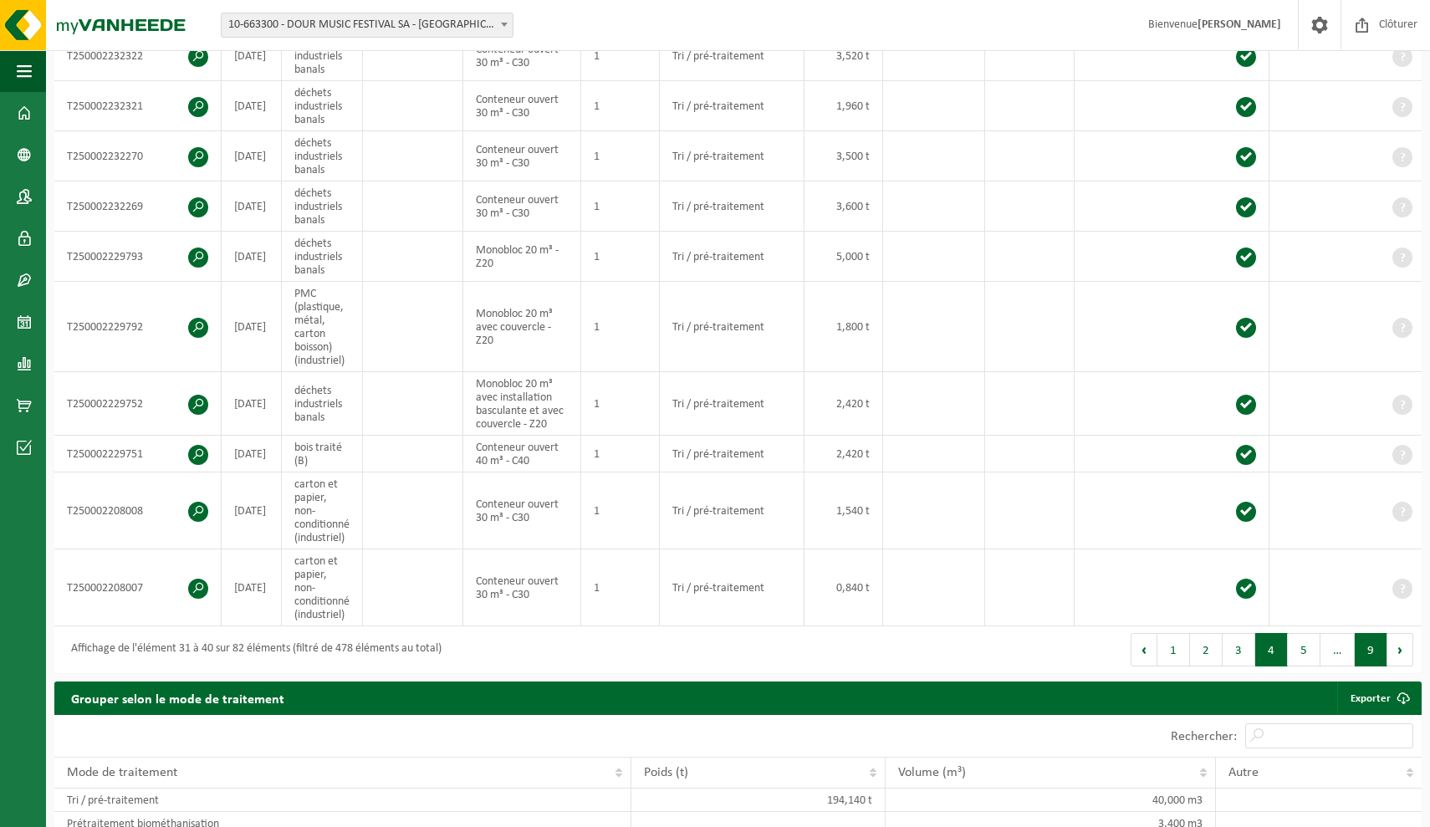
click at [1374, 666] on button "9" at bounding box center [1371, 649] width 33 height 33
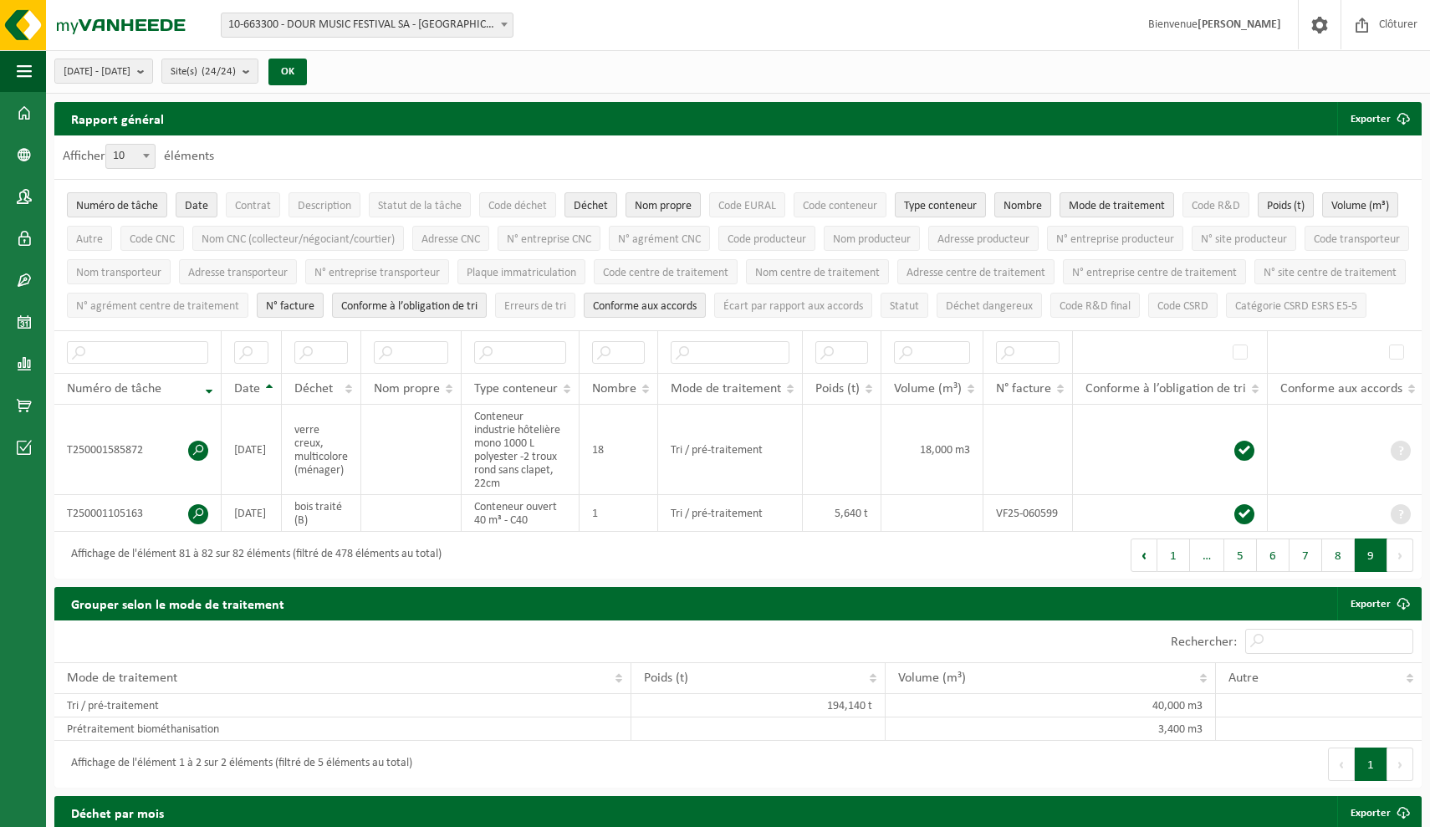
scroll to position [0, 0]
click at [1125, 203] on span "Mode de traitement" at bounding box center [1117, 206] width 96 height 13
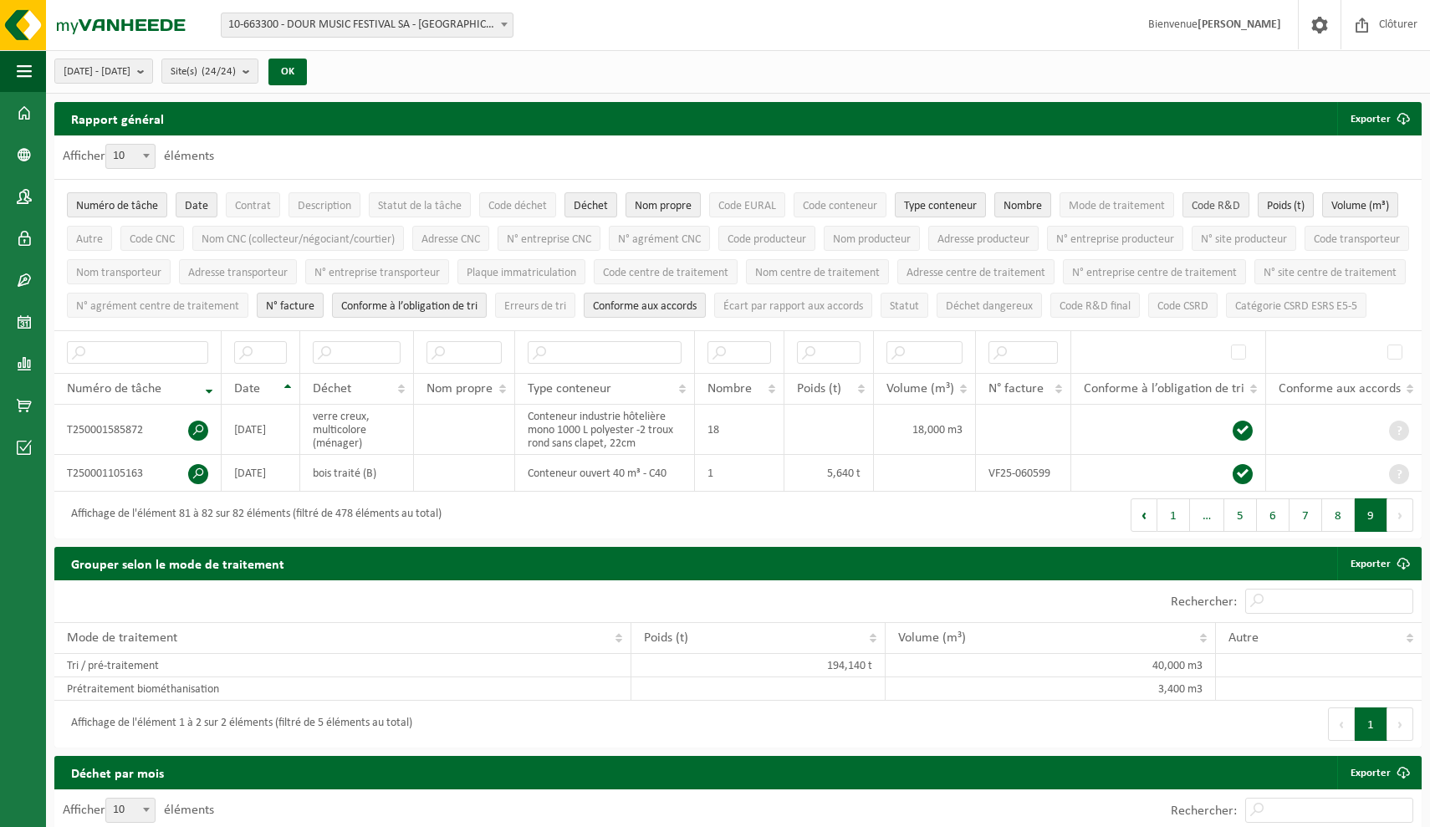
click at [1240, 202] on span "Code R&D" at bounding box center [1216, 206] width 49 height 13
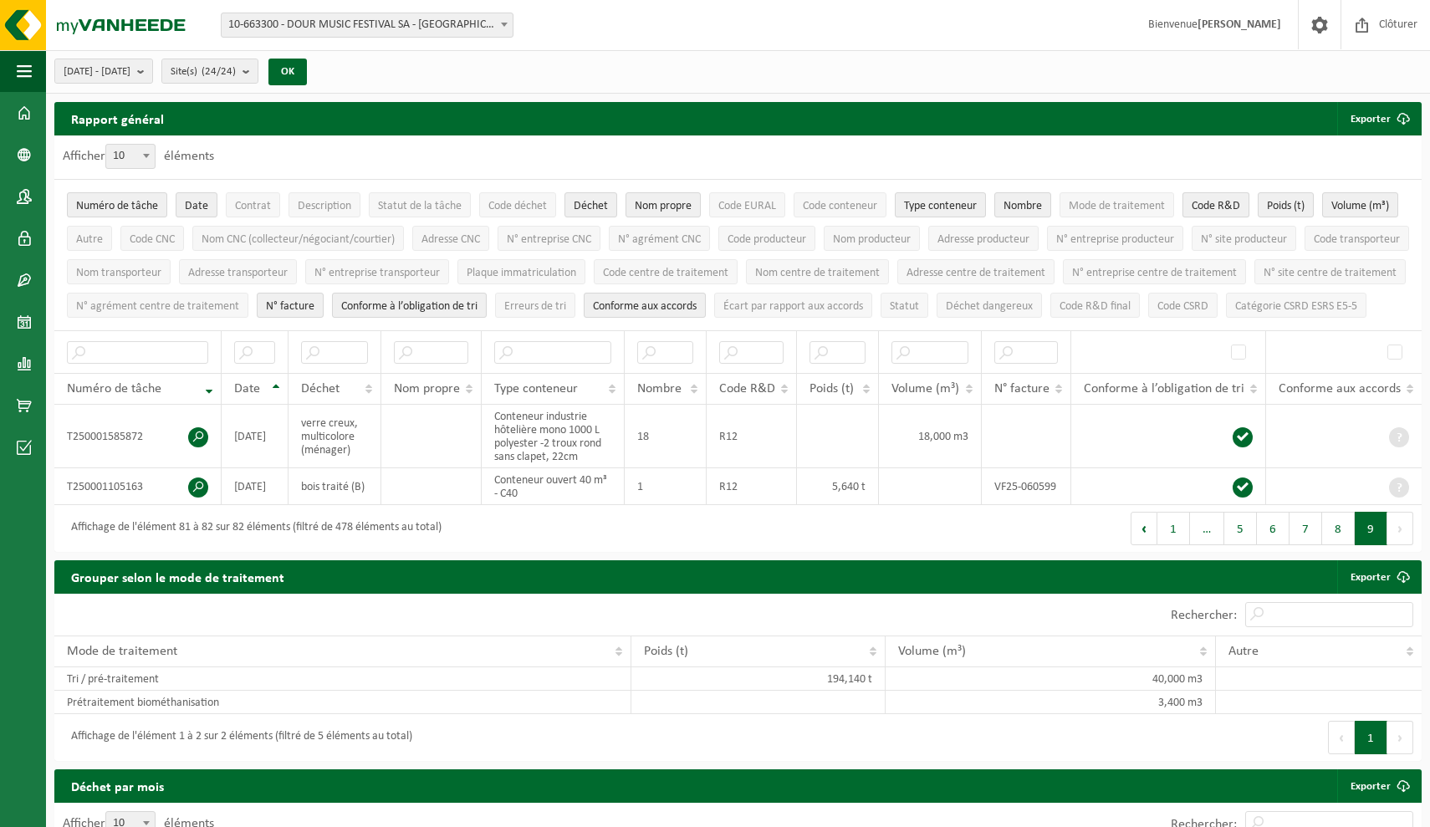
click at [1240, 202] on span "Code R&D" at bounding box center [1216, 206] width 49 height 13
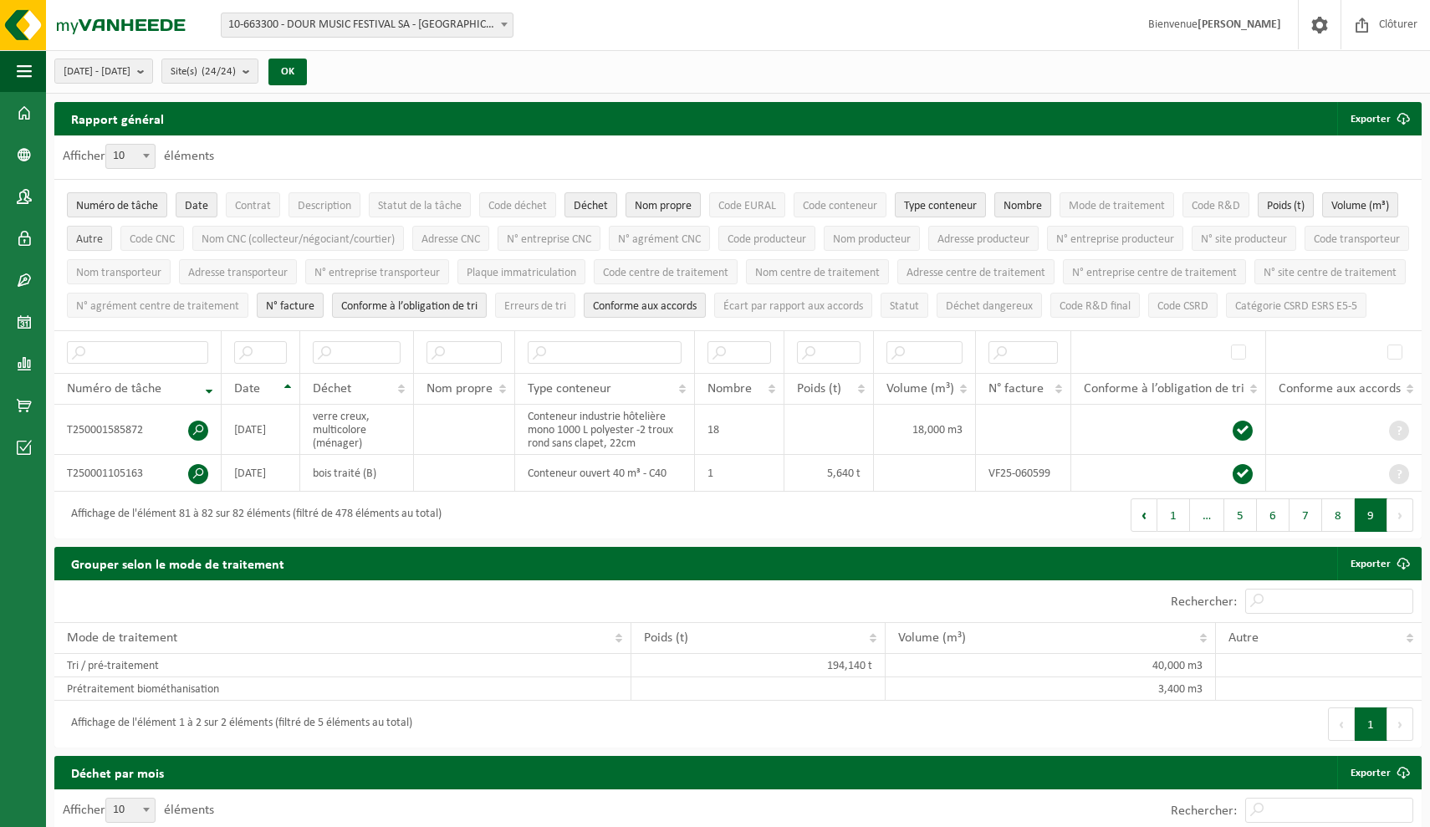
click at [103, 233] on span "Autre" at bounding box center [89, 239] width 27 height 13
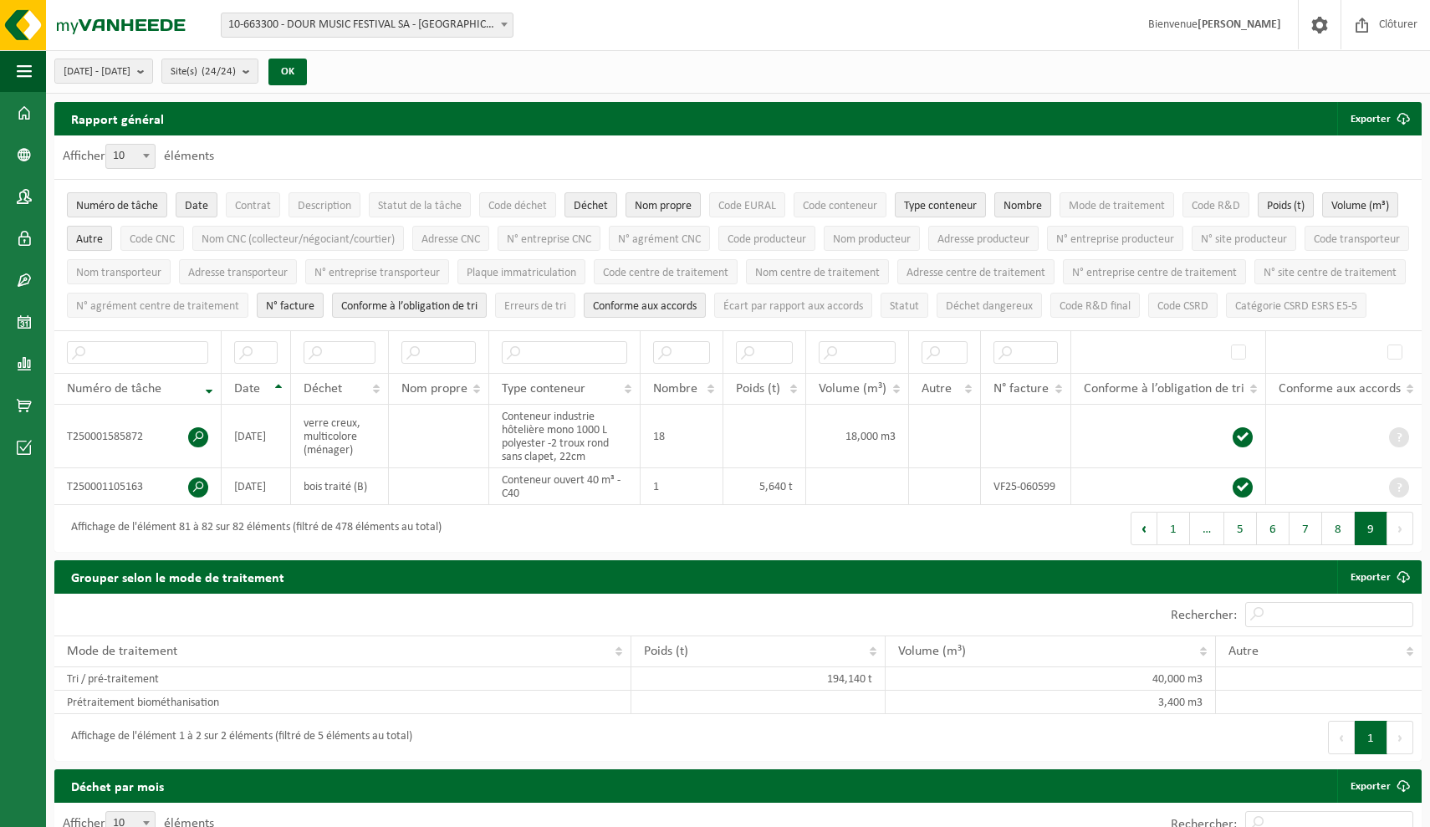
click at [103, 233] on span "Autre" at bounding box center [89, 239] width 27 height 13
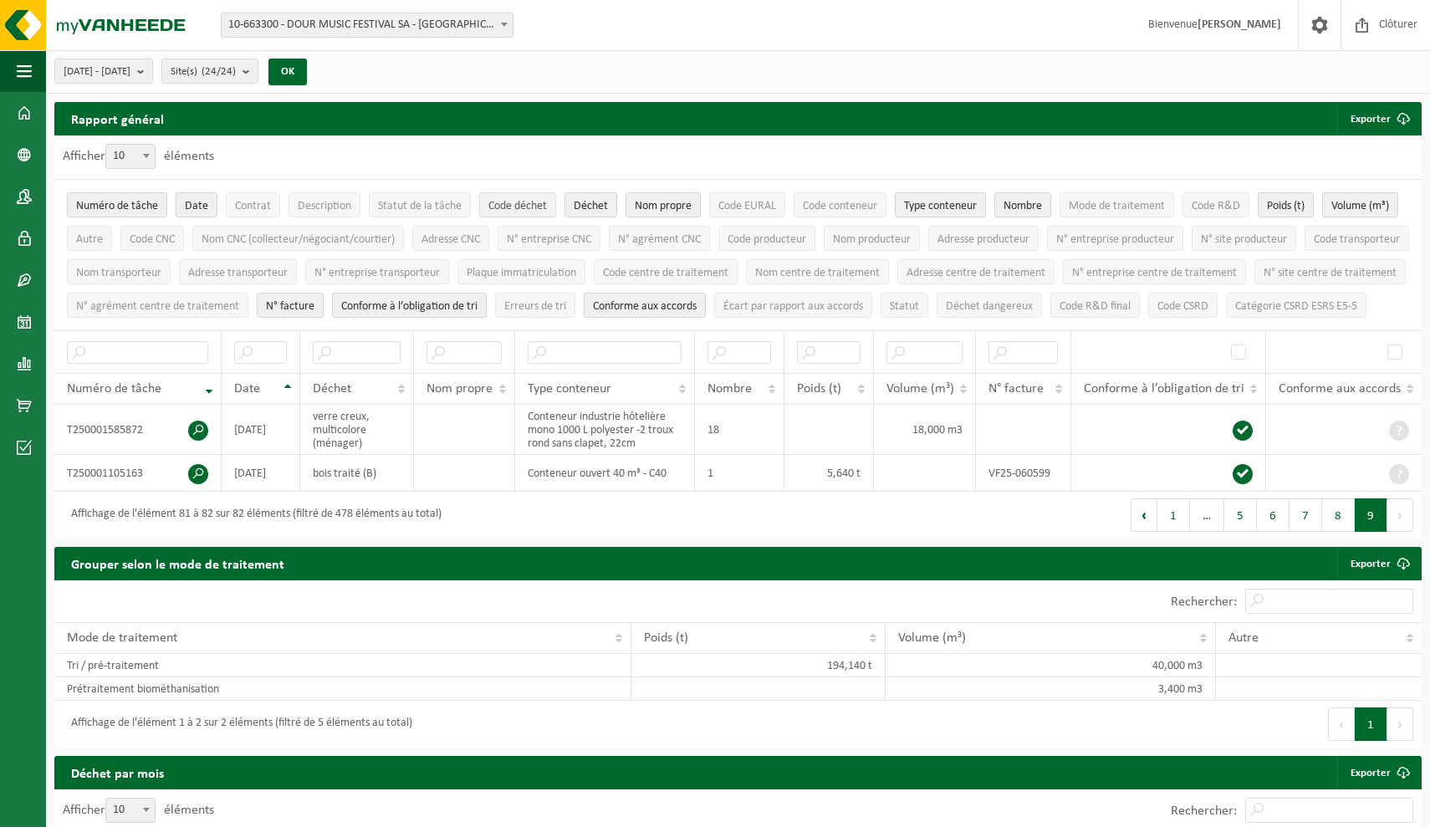
click at [525, 203] on span "Code déchet" at bounding box center [517, 206] width 59 height 13
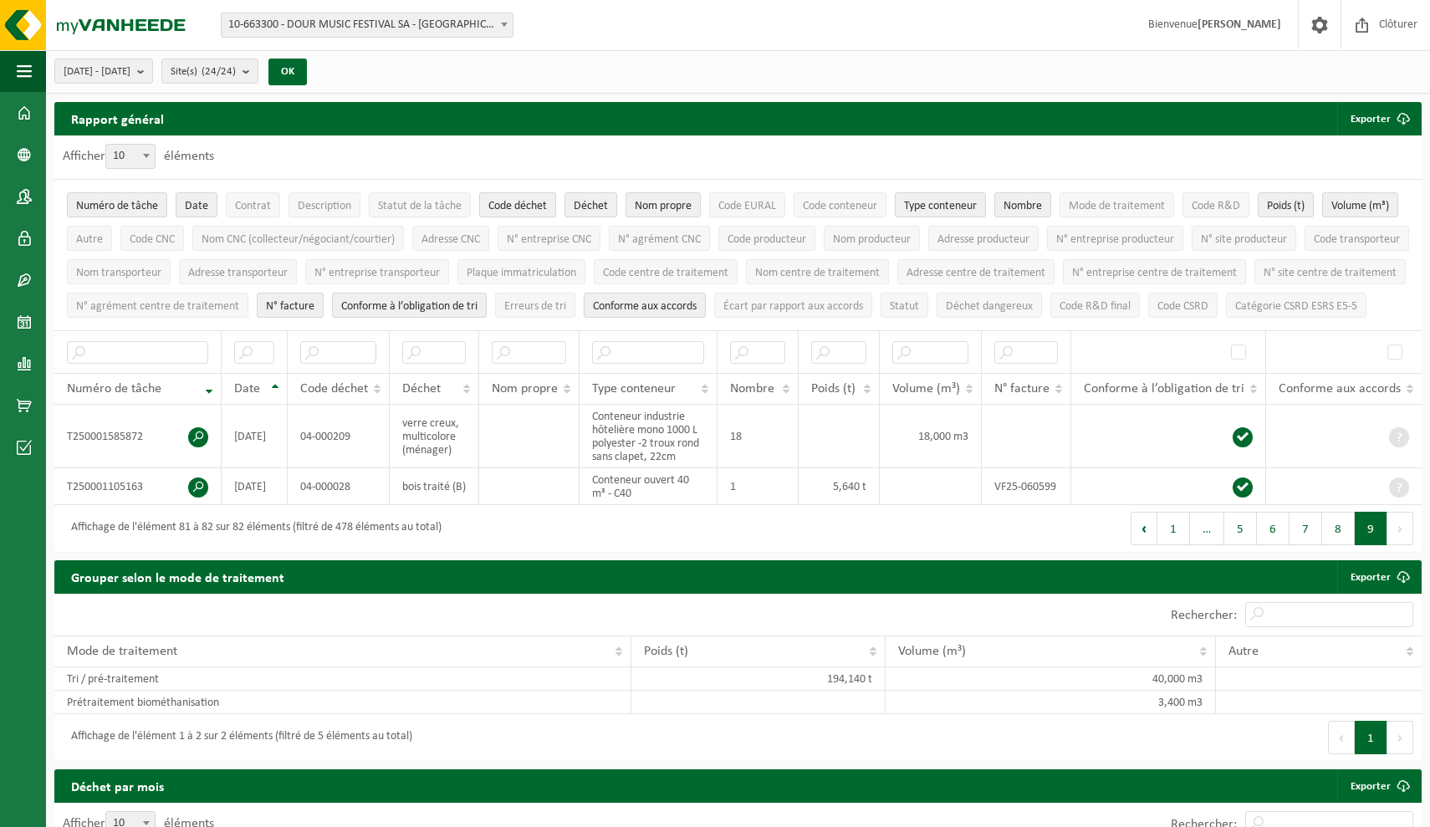
click at [525, 203] on span "Code déchet" at bounding box center [517, 206] width 59 height 13
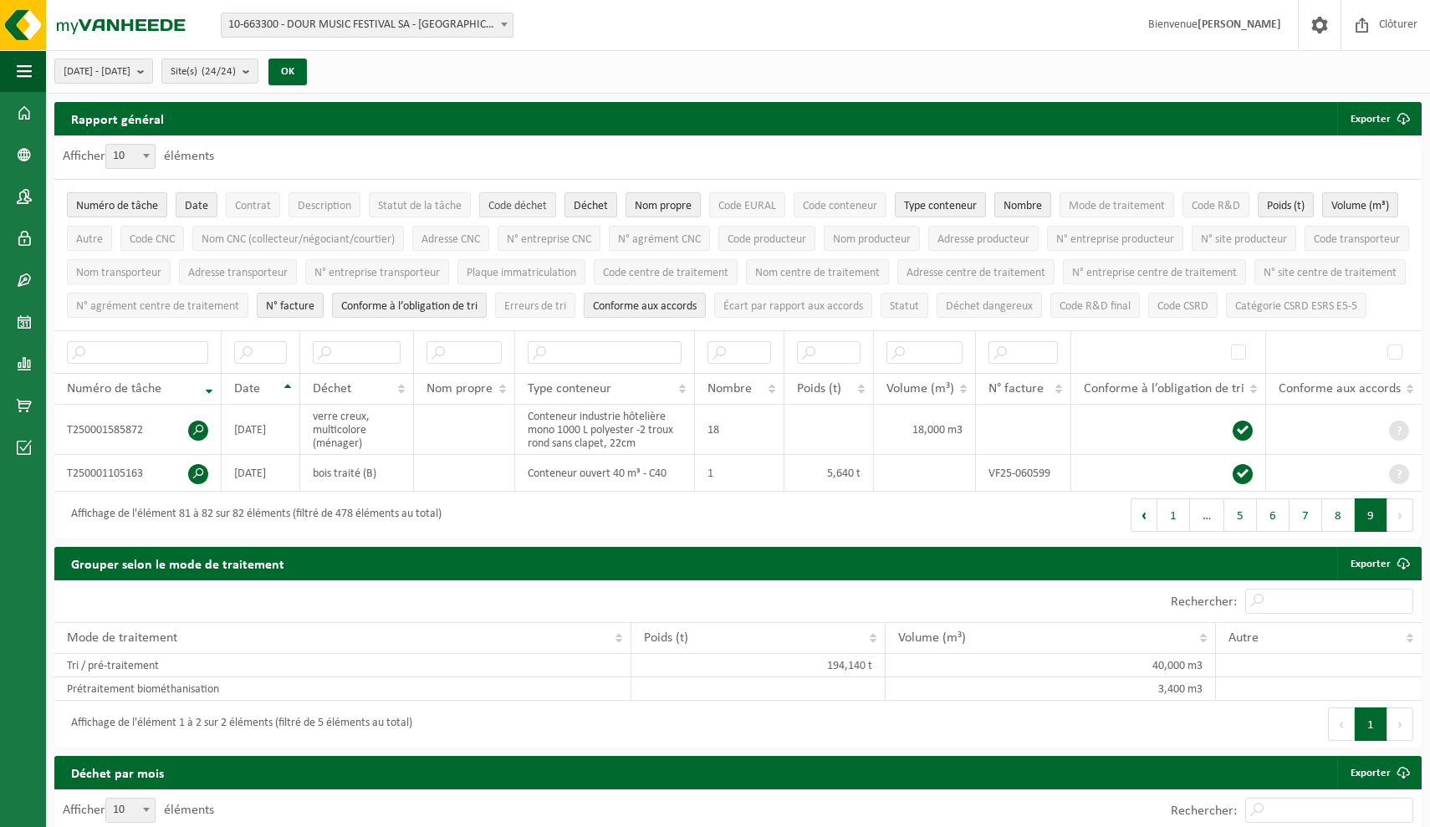
click at [525, 203] on span "Code déchet" at bounding box center [517, 206] width 59 height 13
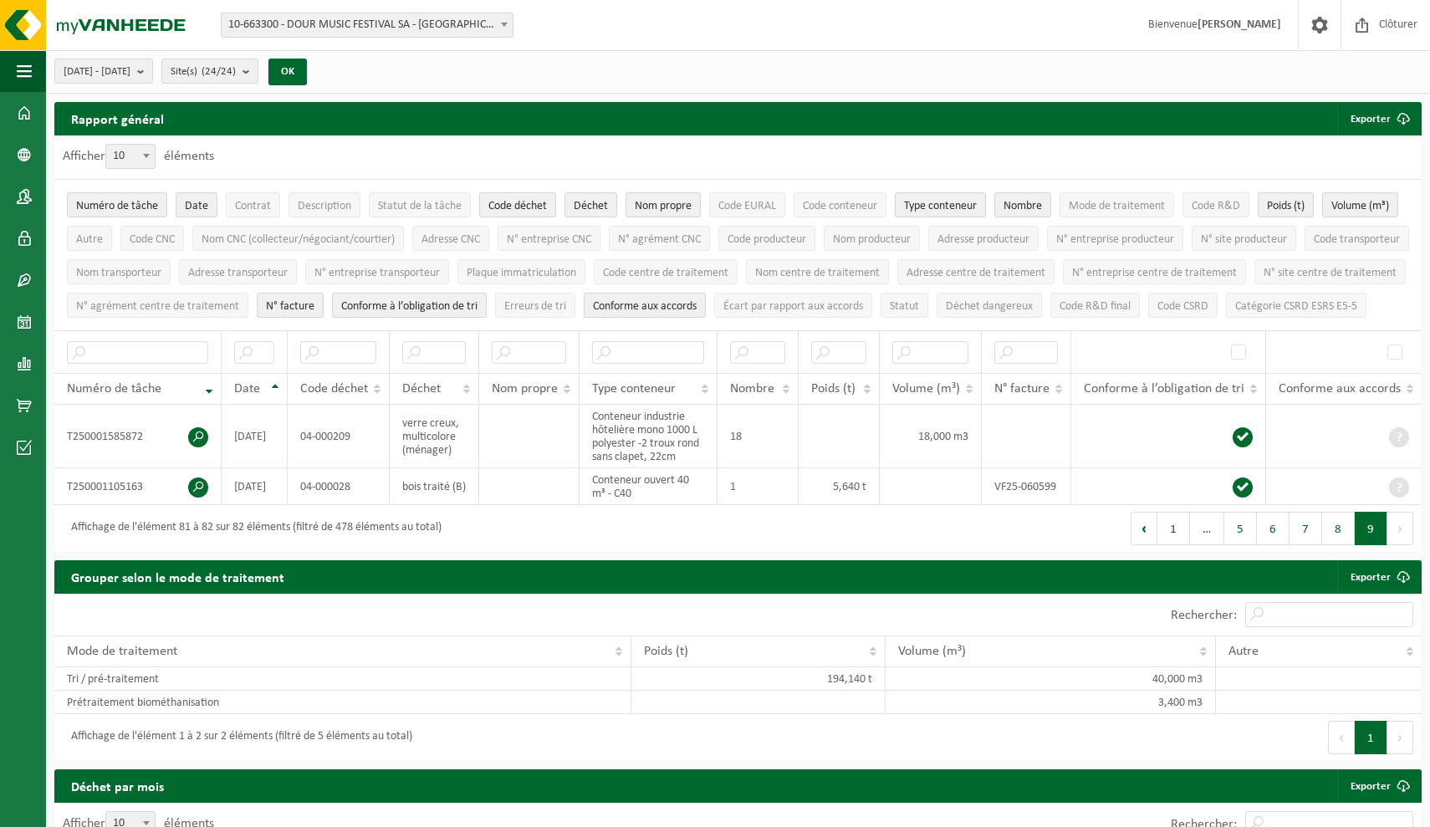
click at [525, 204] on span "Code déchet" at bounding box center [517, 206] width 59 height 13
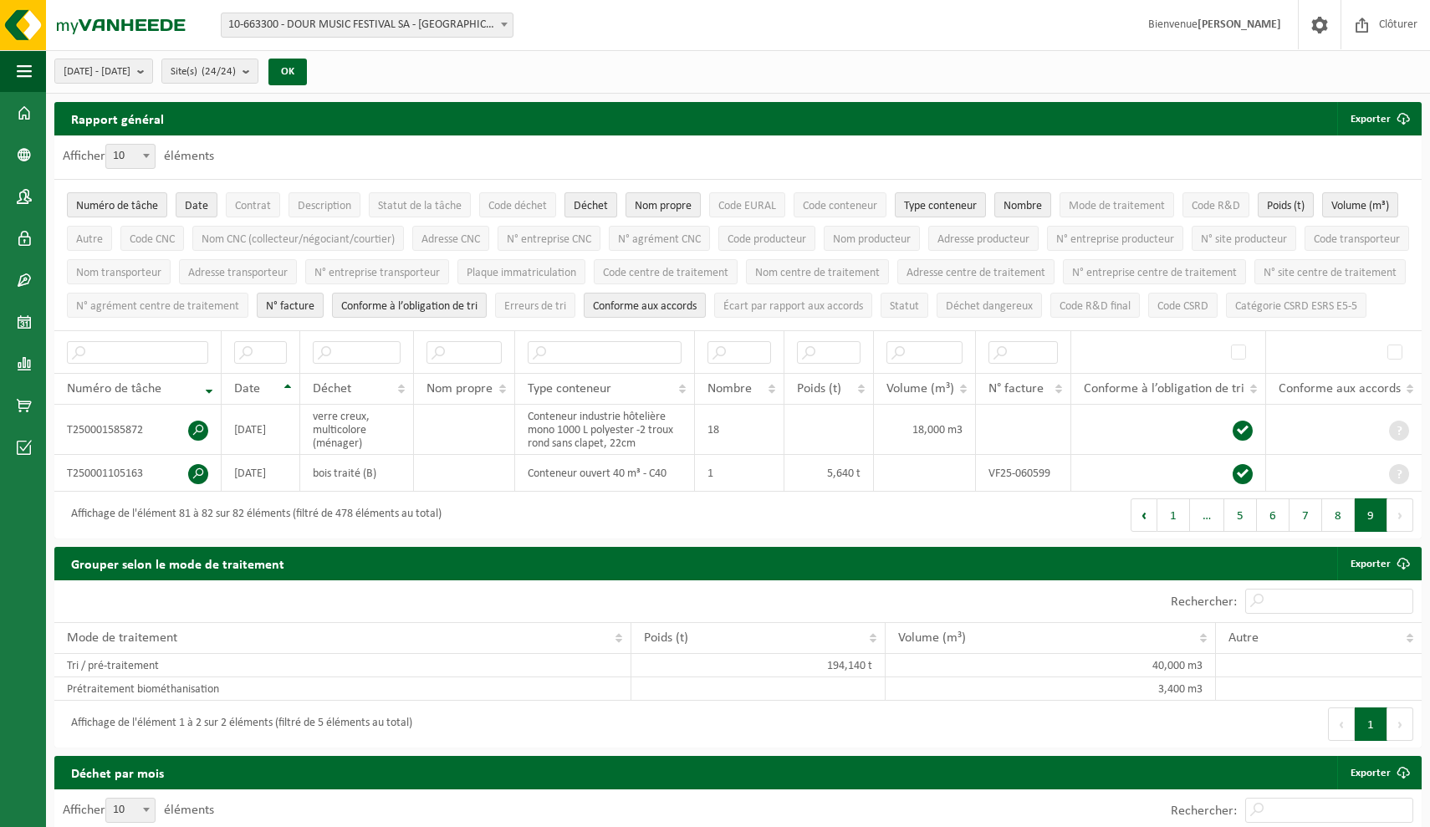
click at [601, 207] on span "Déchet" at bounding box center [591, 206] width 34 height 13
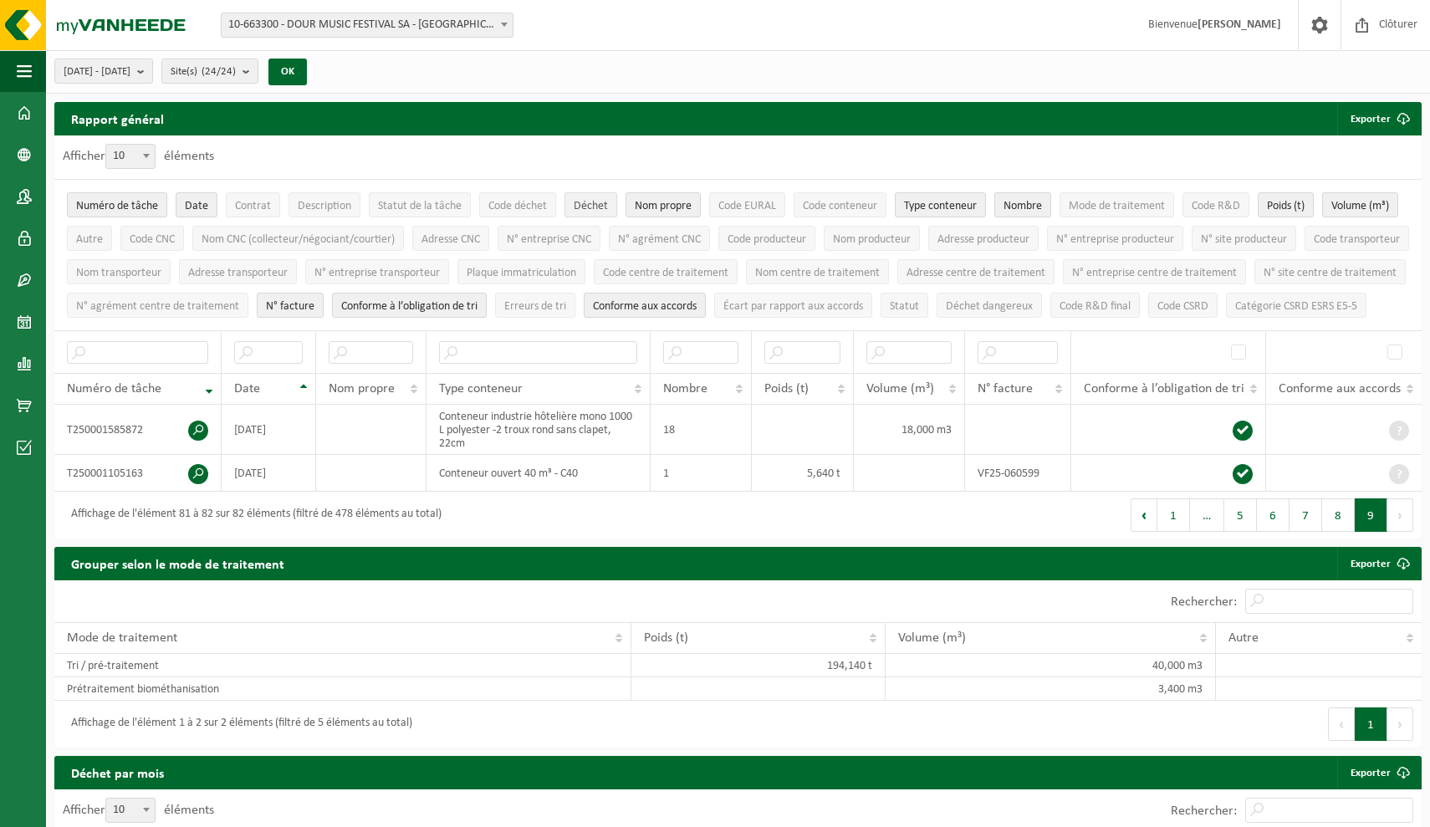
click at [601, 207] on span "Déchet" at bounding box center [591, 206] width 34 height 13
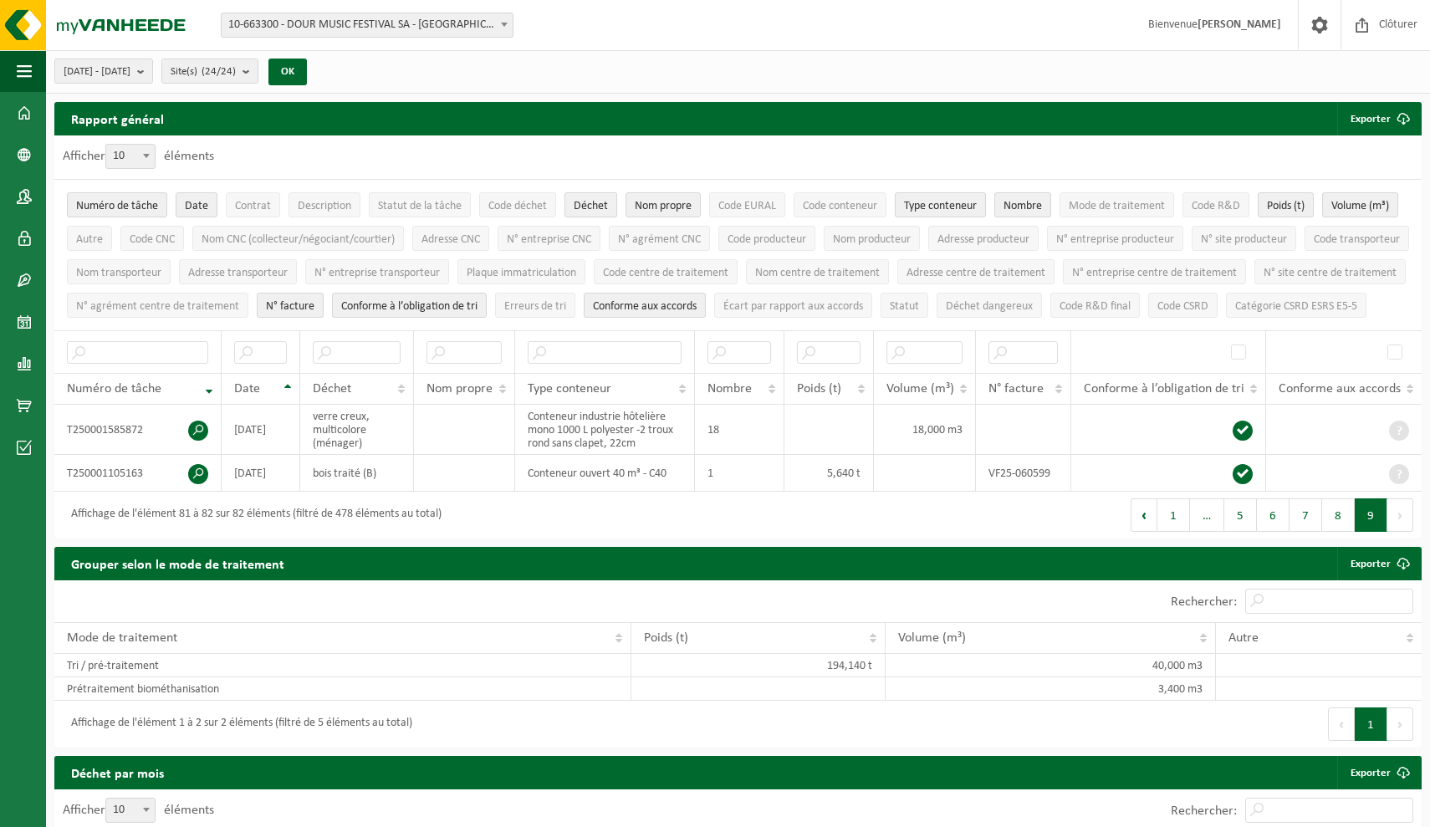
click at [601, 207] on span "Déchet" at bounding box center [591, 206] width 34 height 13
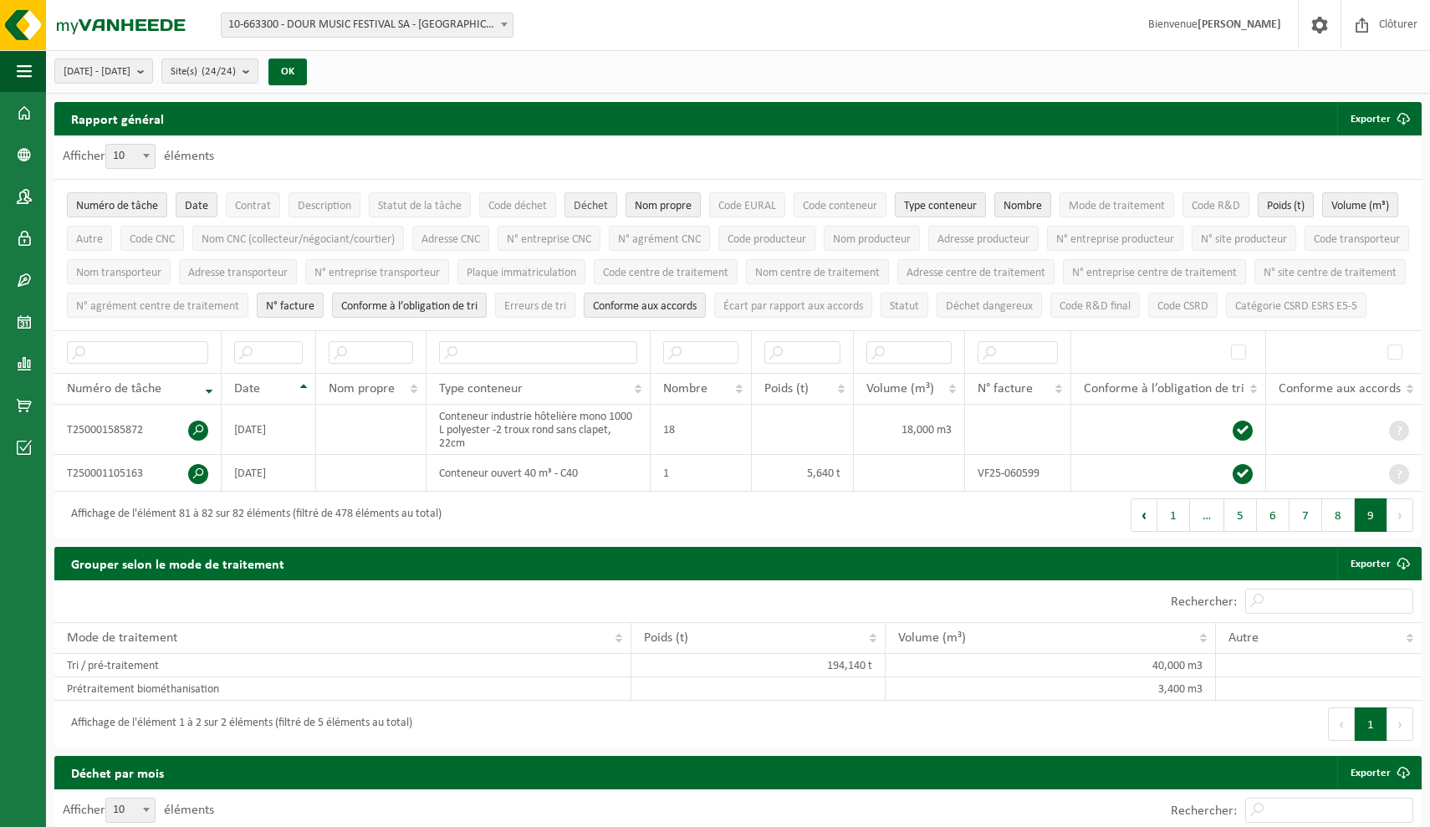
click at [601, 207] on span "Déchet" at bounding box center [591, 206] width 34 height 13
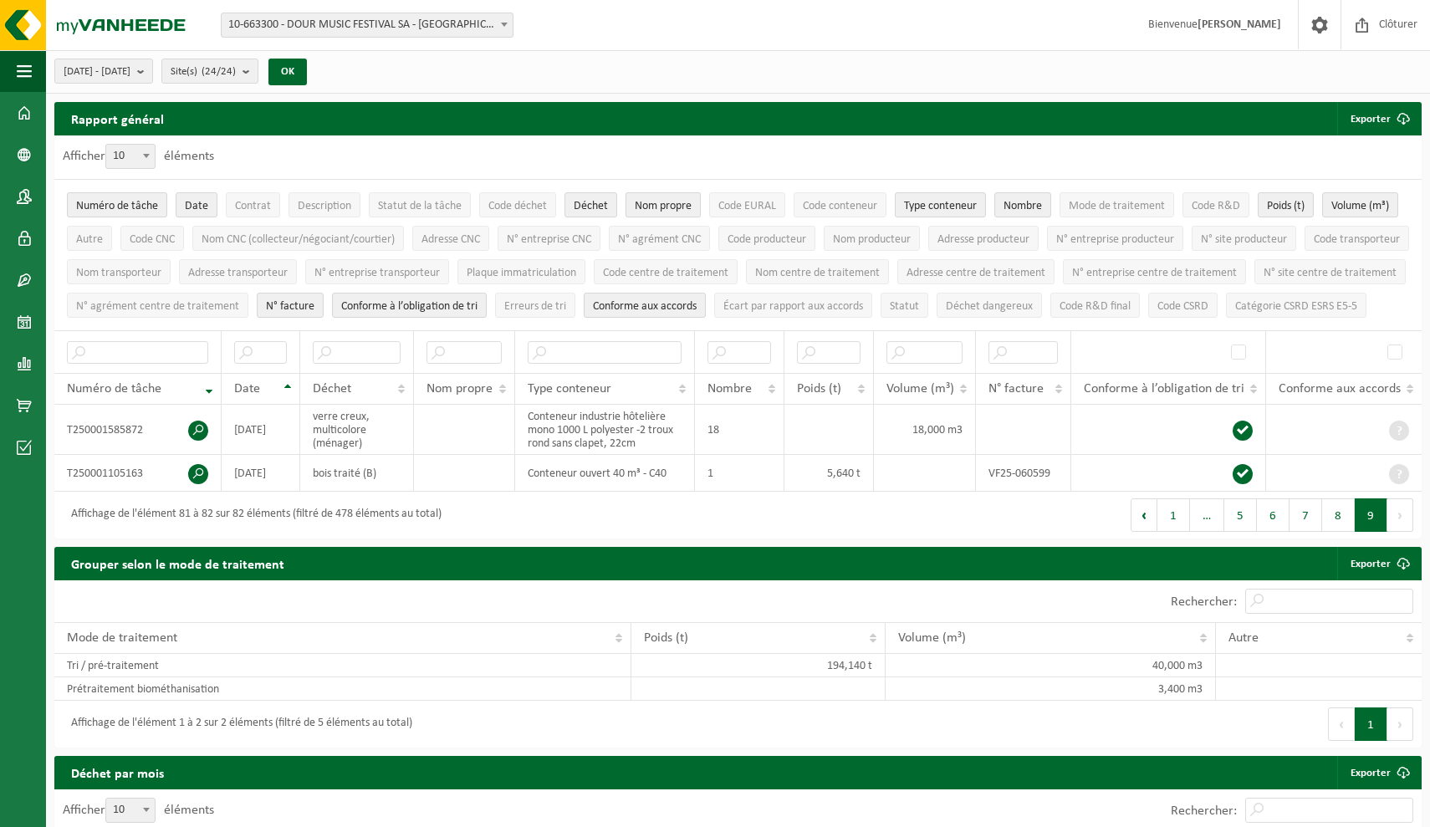
click at [677, 208] on span "Nom propre" at bounding box center [663, 206] width 57 height 13
click at [677, 209] on span "Nom propre" at bounding box center [663, 206] width 57 height 13
click at [677, 210] on div "Nom propre" at bounding box center [663, 206] width 57 height 15
click at [1172, 532] on button "1" at bounding box center [1173, 514] width 33 height 33
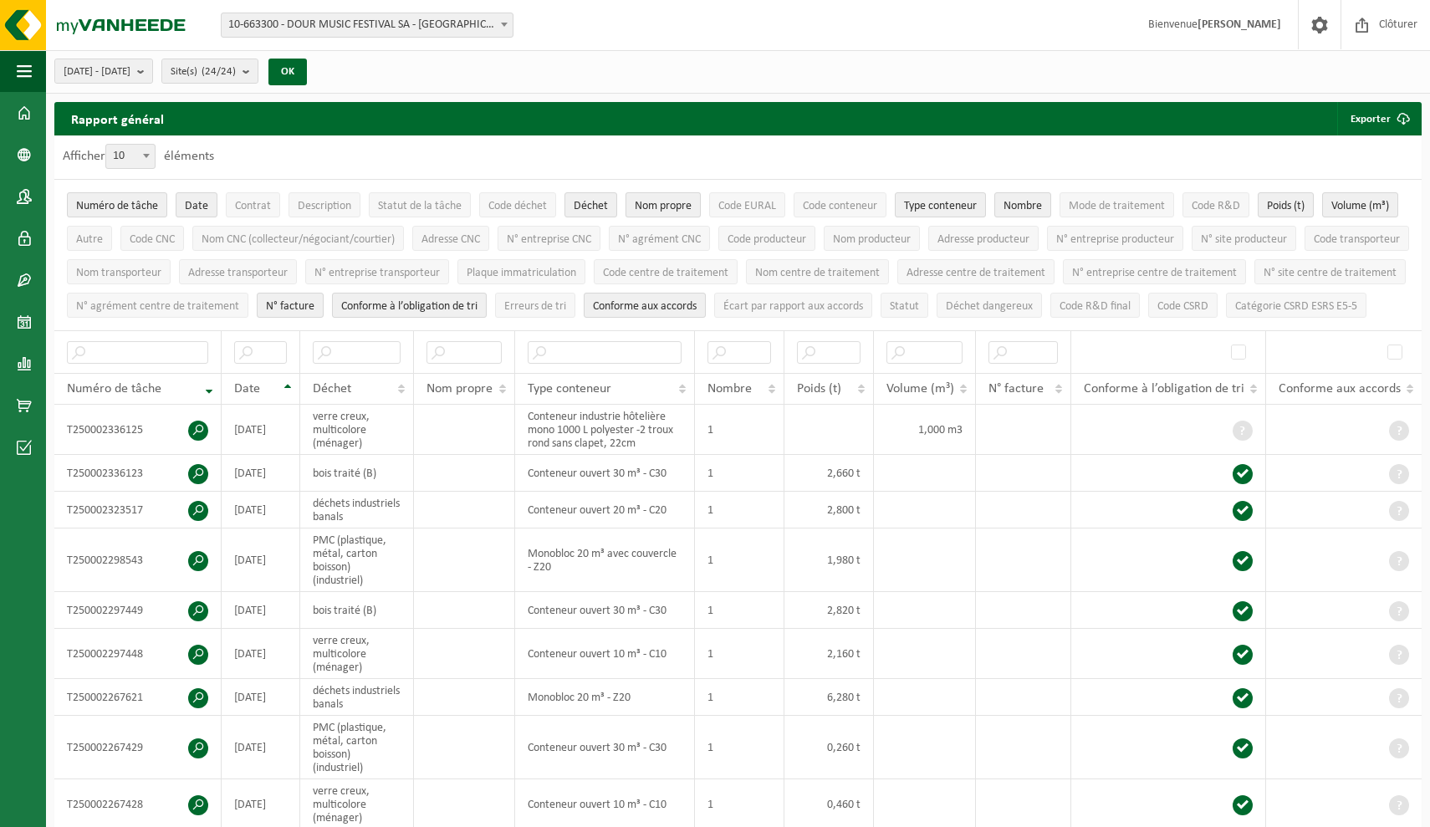
click at [697, 202] on button "Nom propre" at bounding box center [663, 204] width 75 height 25
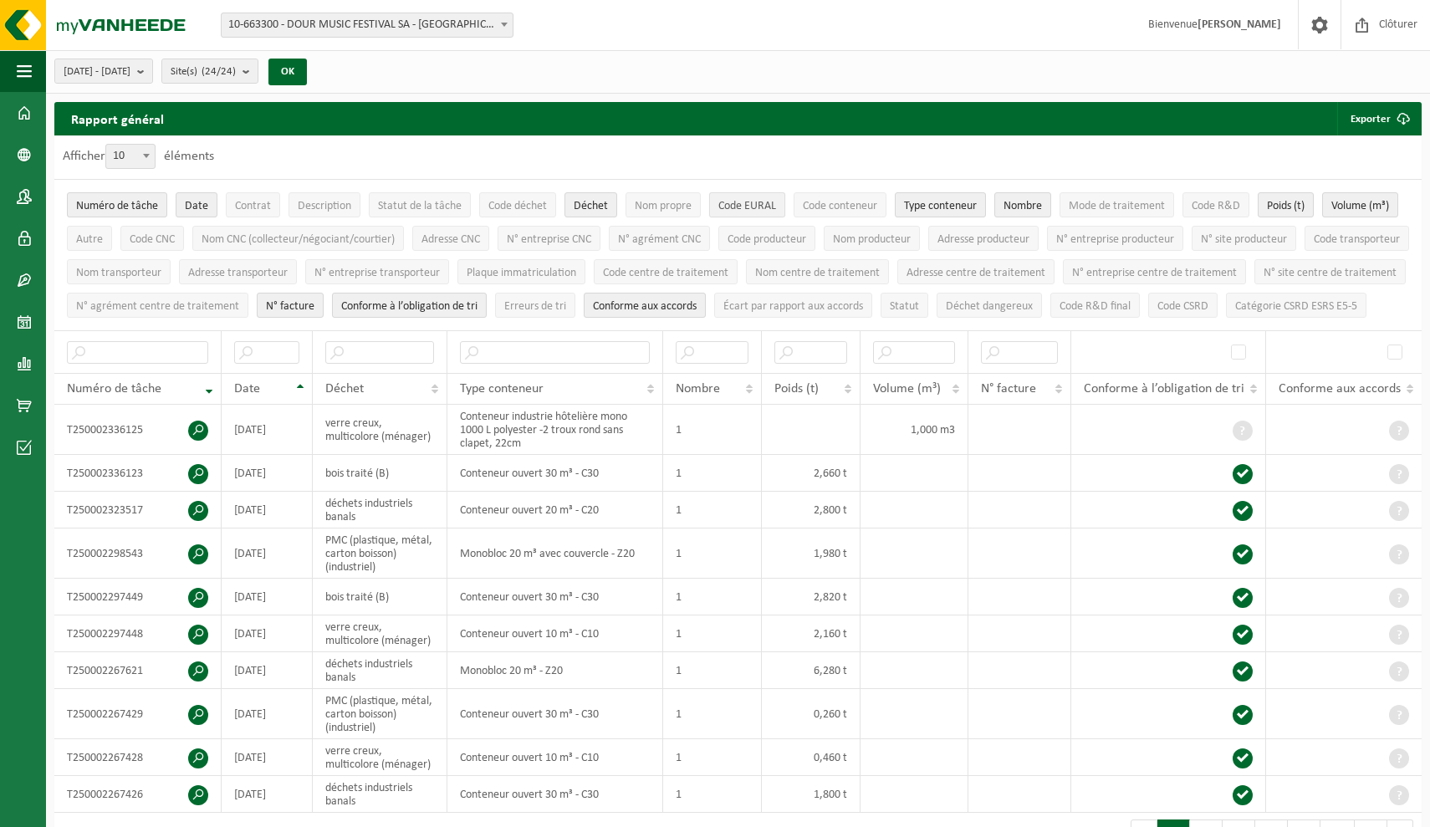
click at [763, 205] on span "Code EURAL" at bounding box center [747, 206] width 58 height 13
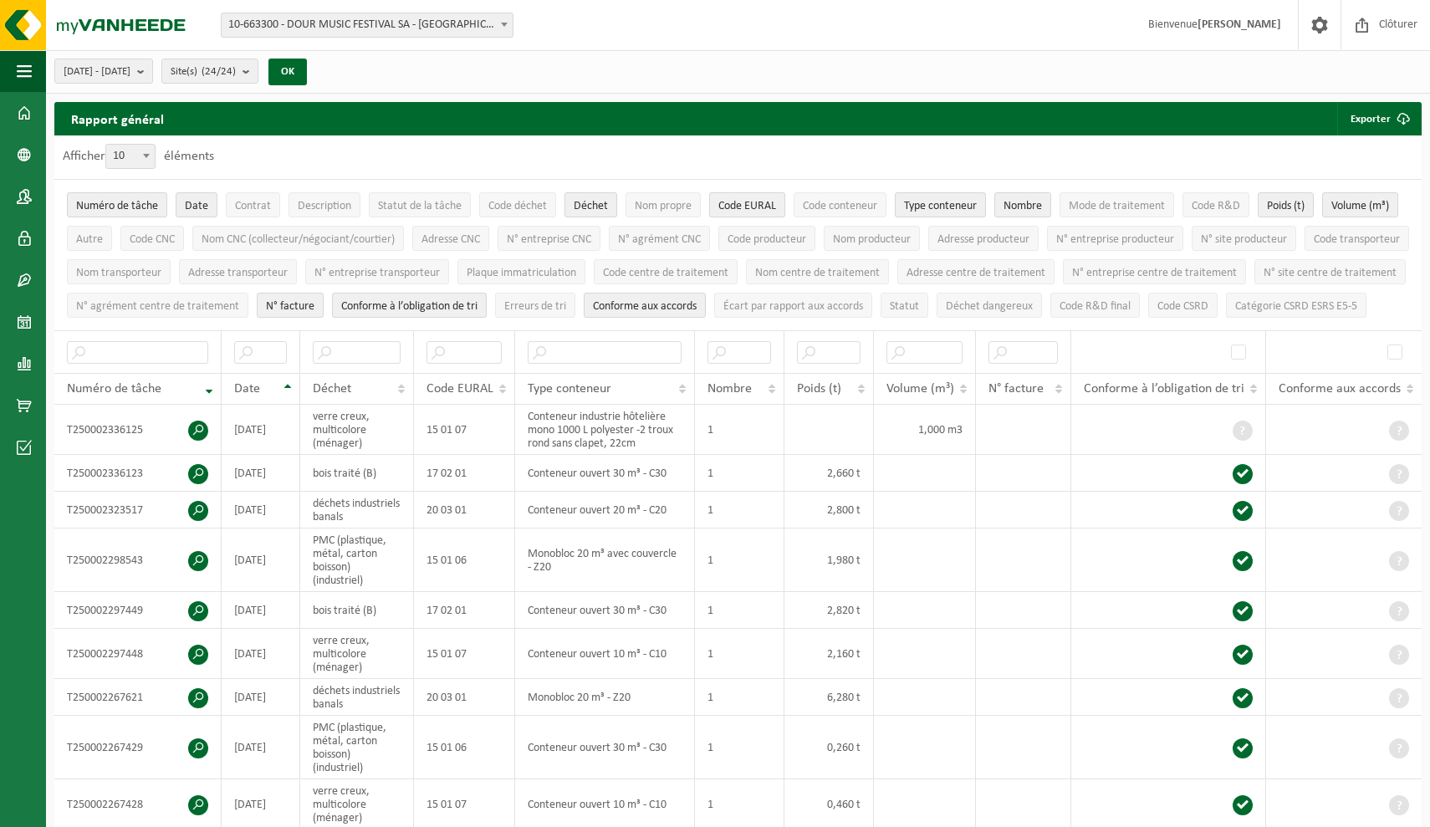
click at [763, 205] on span "Code EURAL" at bounding box center [747, 206] width 58 height 13
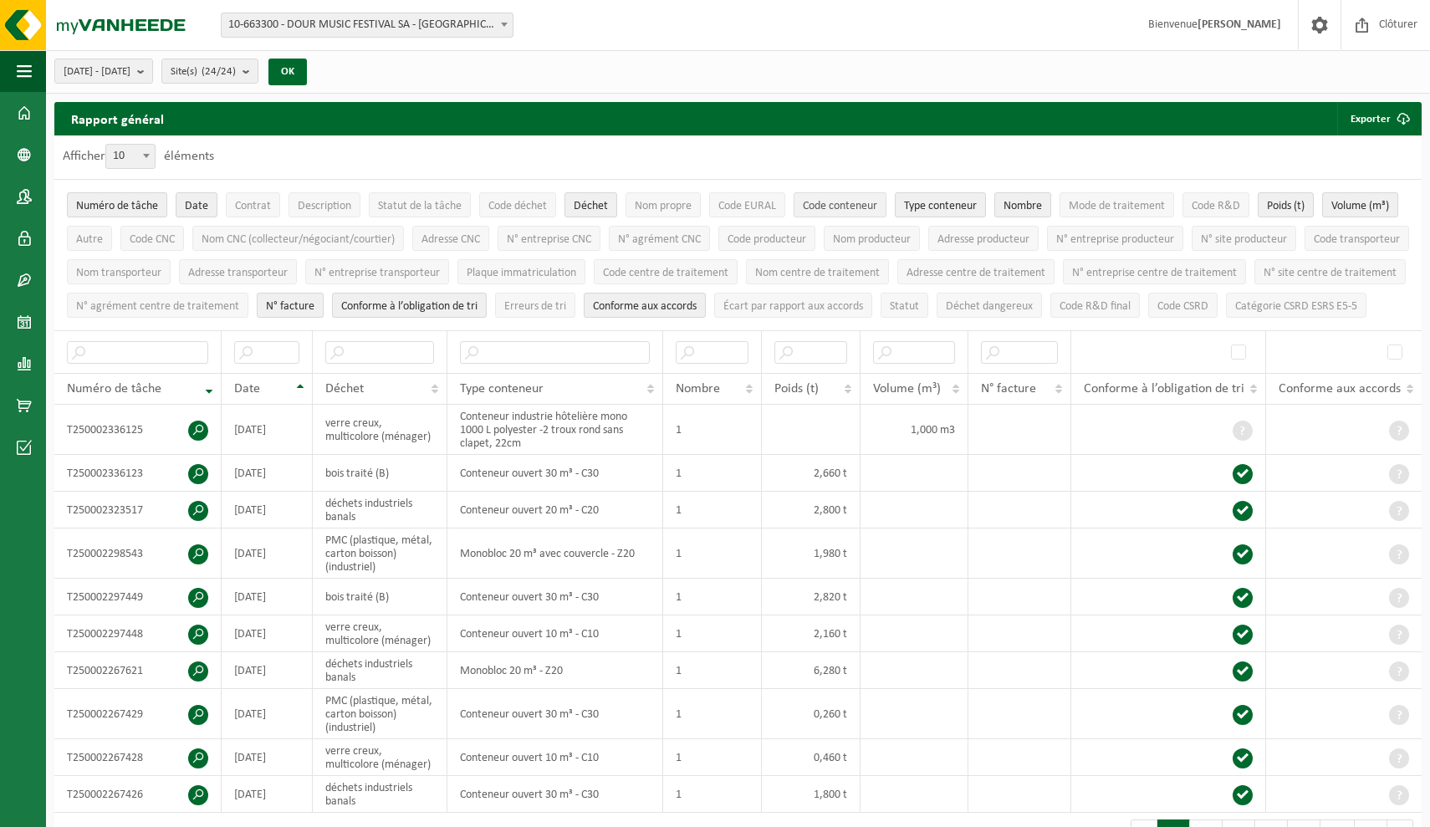
click at [845, 205] on span "Code conteneur" at bounding box center [840, 206] width 74 height 13
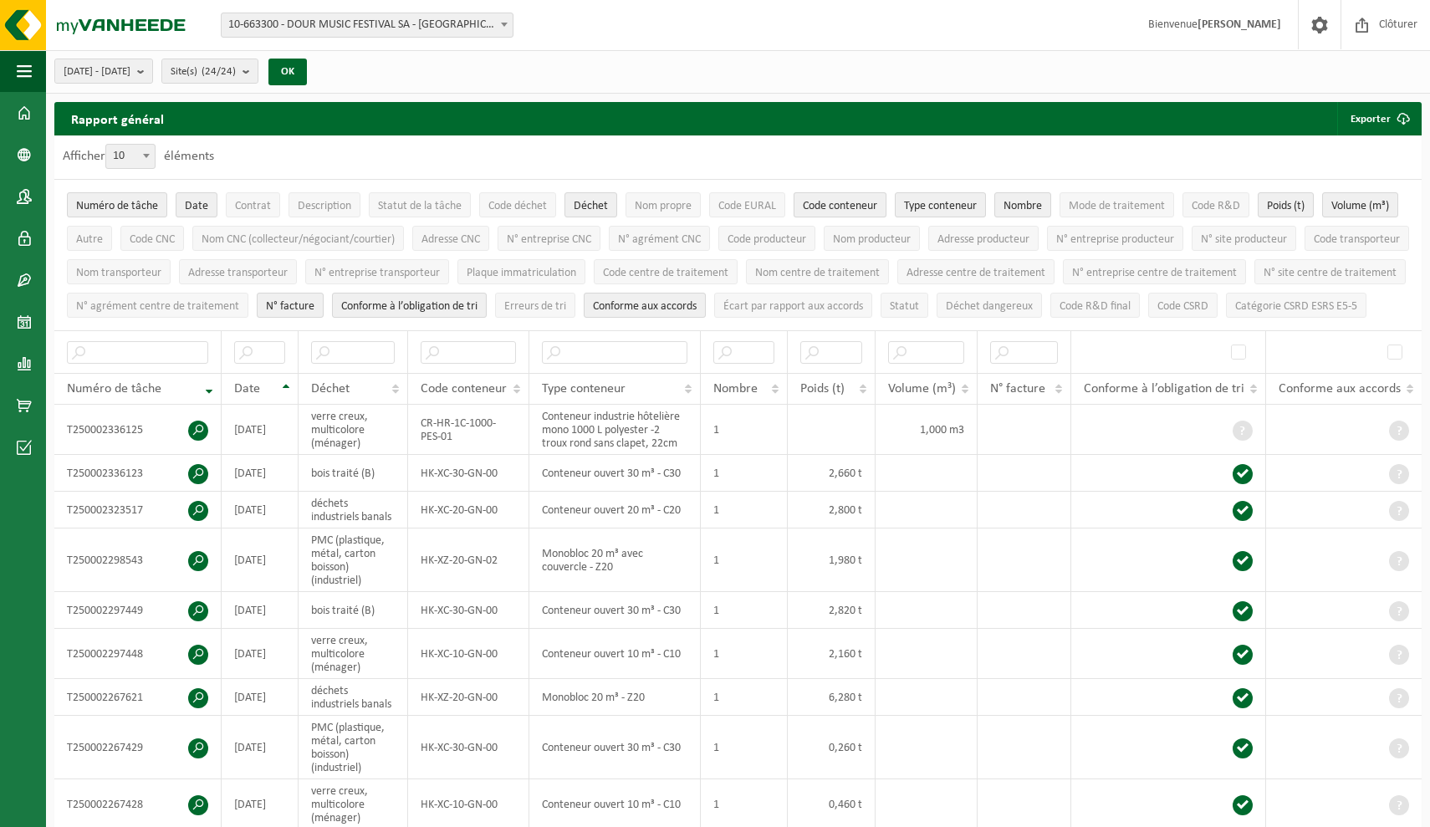
click at [845, 205] on span "Code conteneur" at bounding box center [840, 206] width 74 height 13
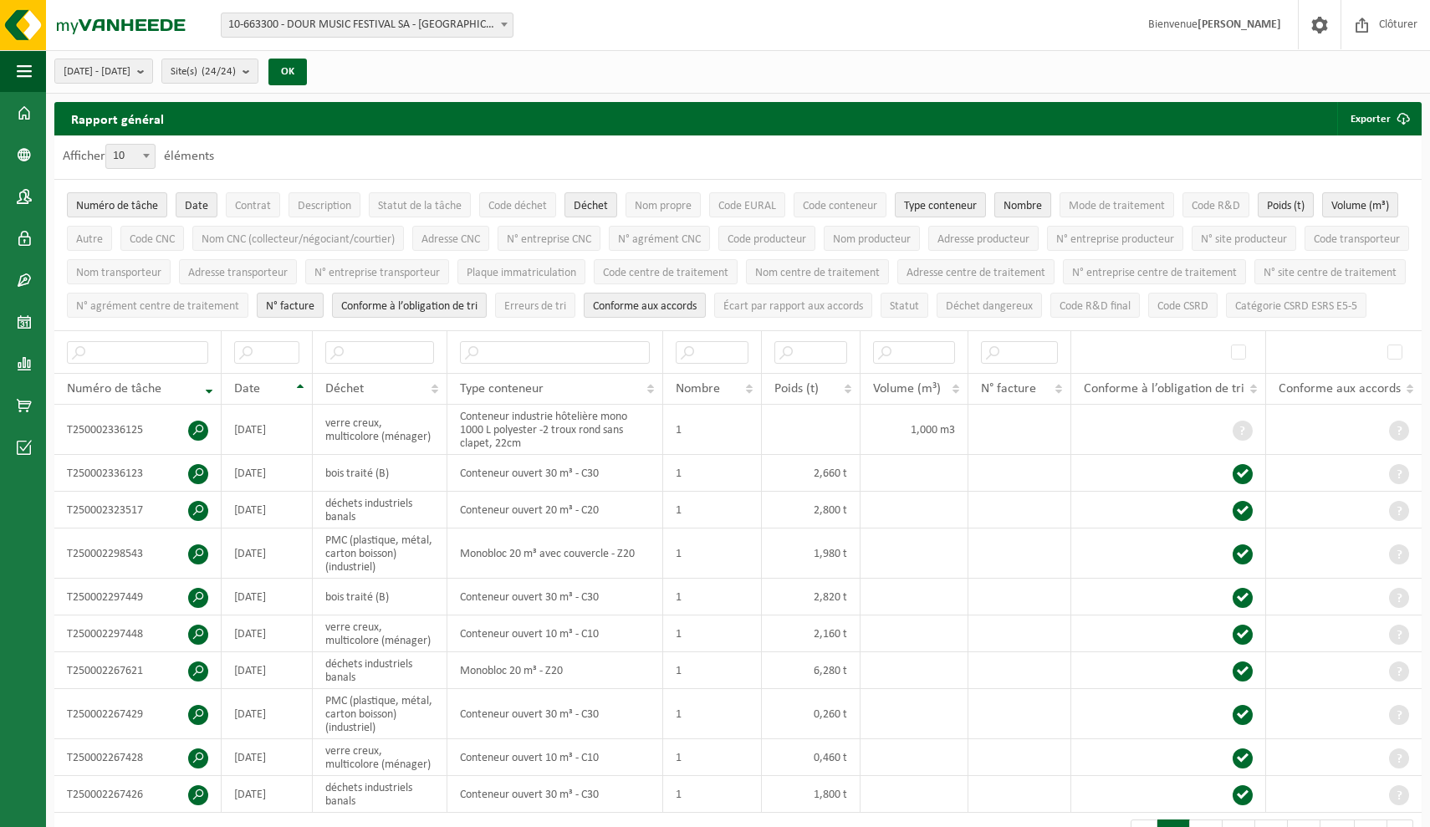
click at [1023, 204] on span "Nombre" at bounding box center [1022, 206] width 38 height 13
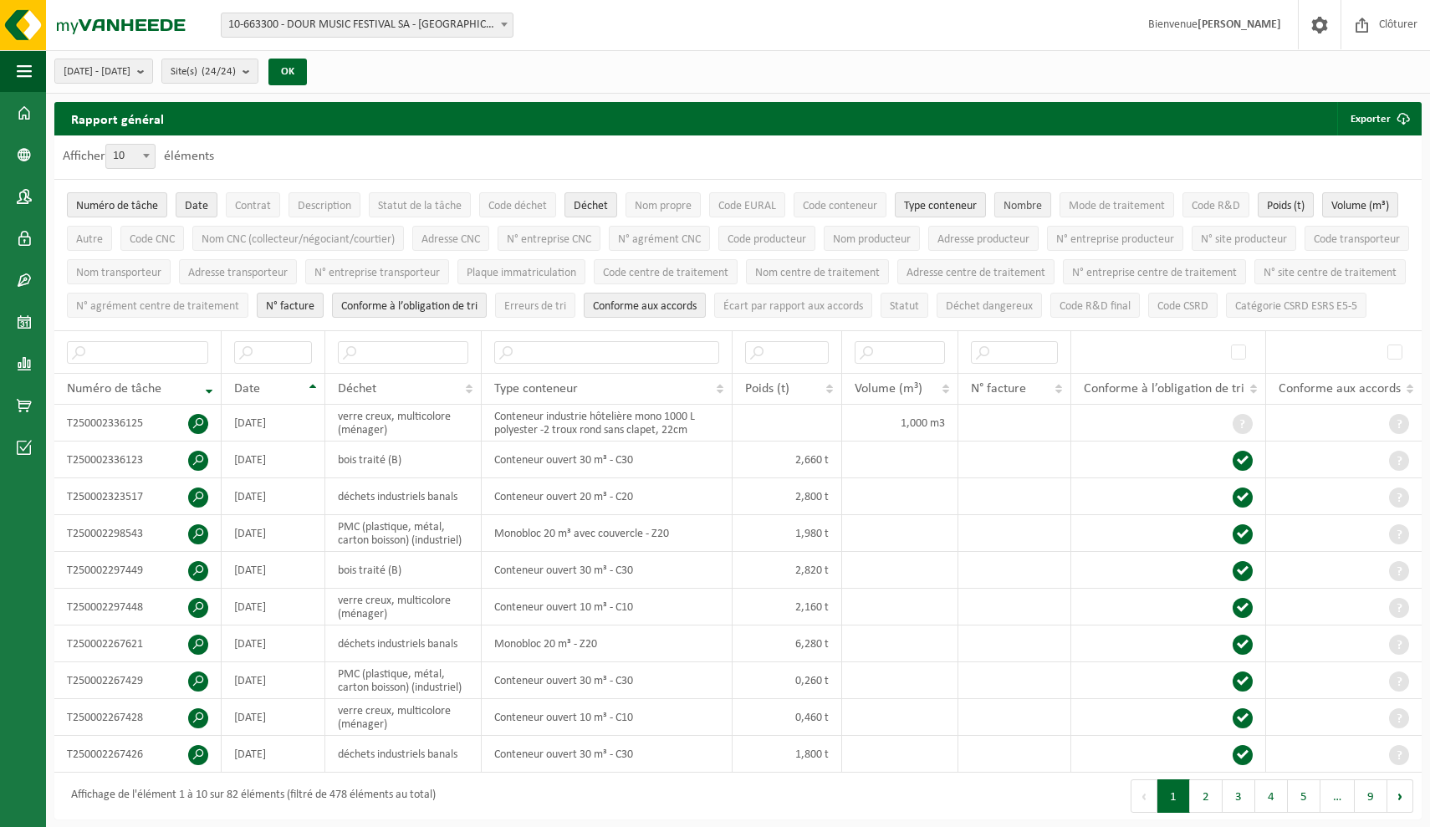
click at [1023, 204] on span "Nombre" at bounding box center [1022, 206] width 38 height 13
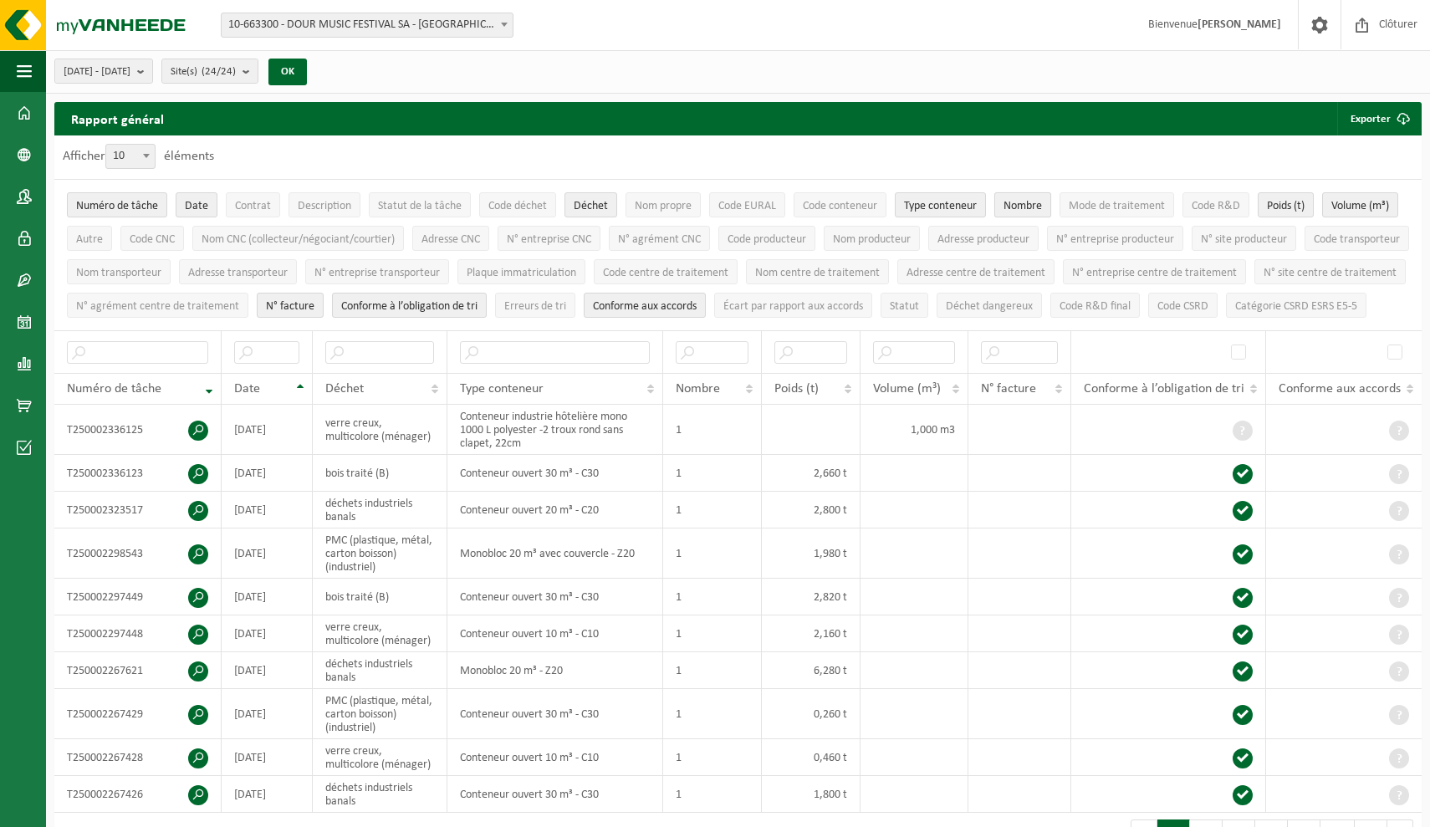
click at [1036, 202] on span "Nombre" at bounding box center [1022, 206] width 38 height 13
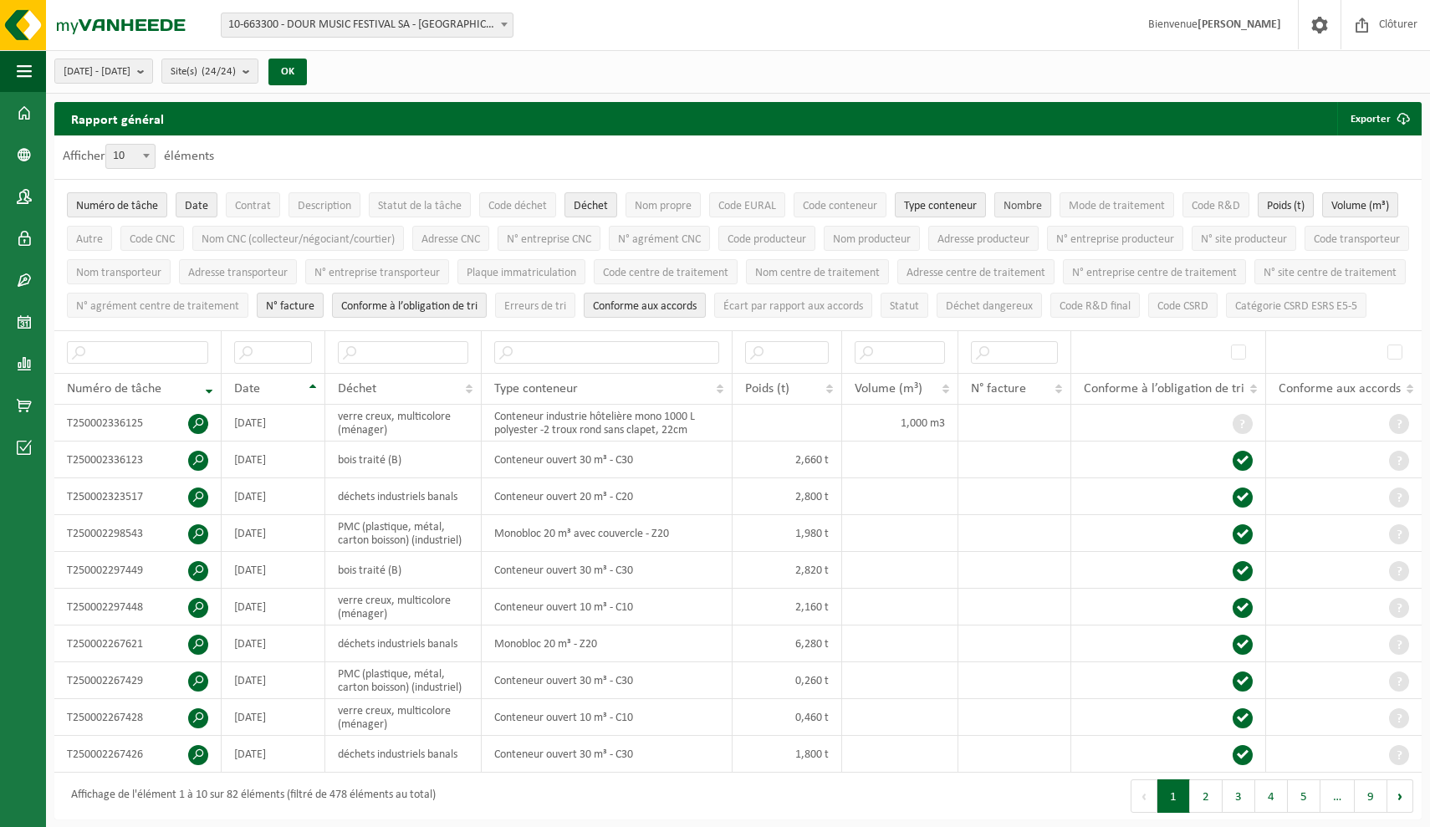
click at [1036, 202] on span "Nombre" at bounding box center [1022, 206] width 38 height 13
